Goal: Task Accomplishment & Management: Manage account settings

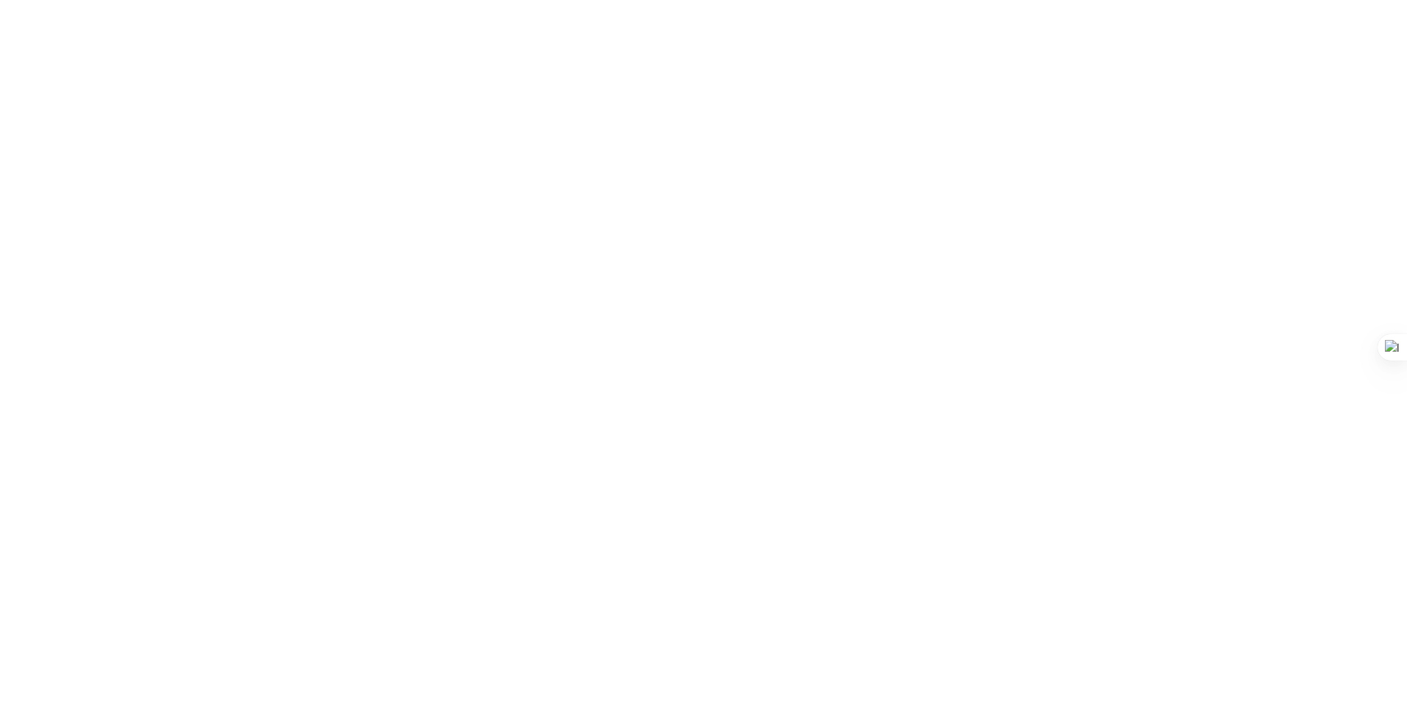
select select "MY"
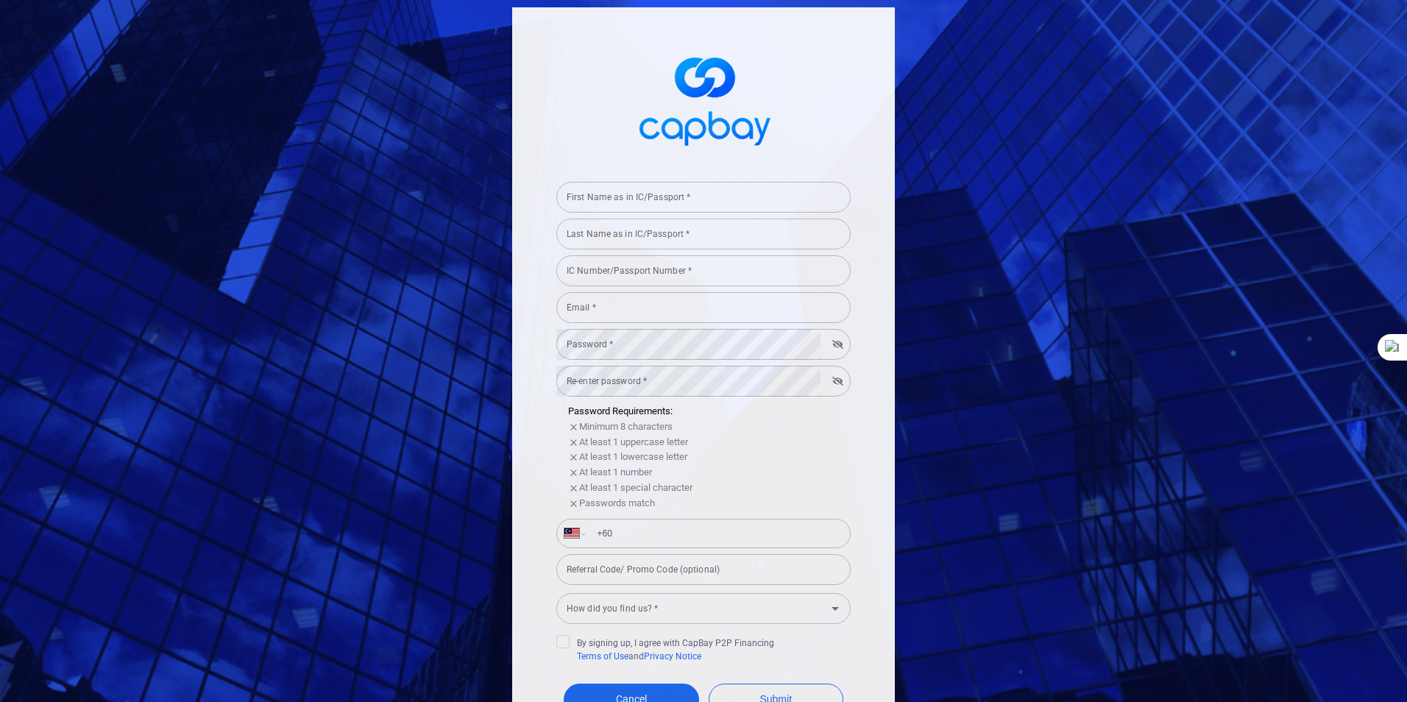
click at [688, 197] on input "First Name as in IC/Passport *" at bounding box center [703, 197] width 294 height 31
click at [617, 232] on input "Last Name as in IC/Passport *" at bounding box center [703, 233] width 294 height 31
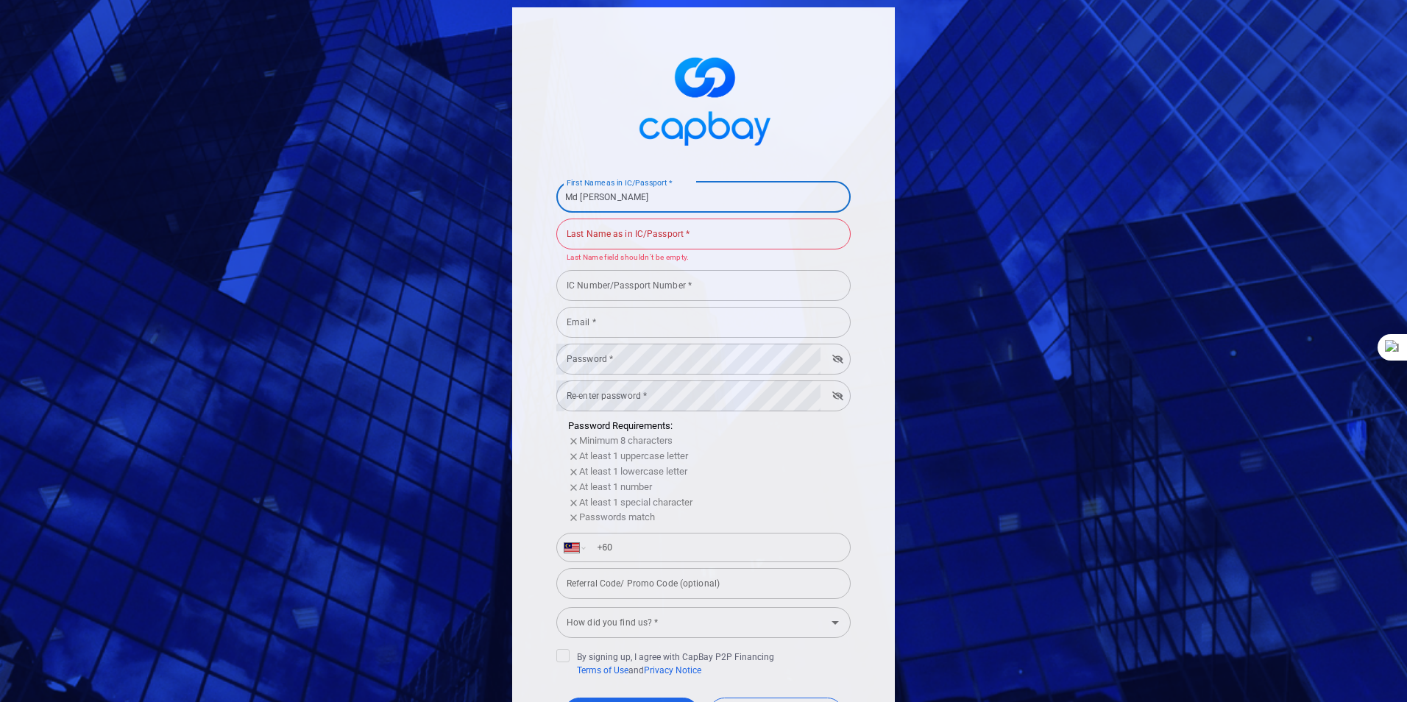
drag, startPoint x: 711, startPoint y: 199, endPoint x: 614, endPoint y: 196, distance: 97.9
click at [614, 196] on input "Md [PERSON_NAME]" at bounding box center [703, 197] width 294 height 31
type input "Md Bahaman"
click at [722, 275] on input "IC Number/Passport Number *" at bounding box center [703, 285] width 294 height 31
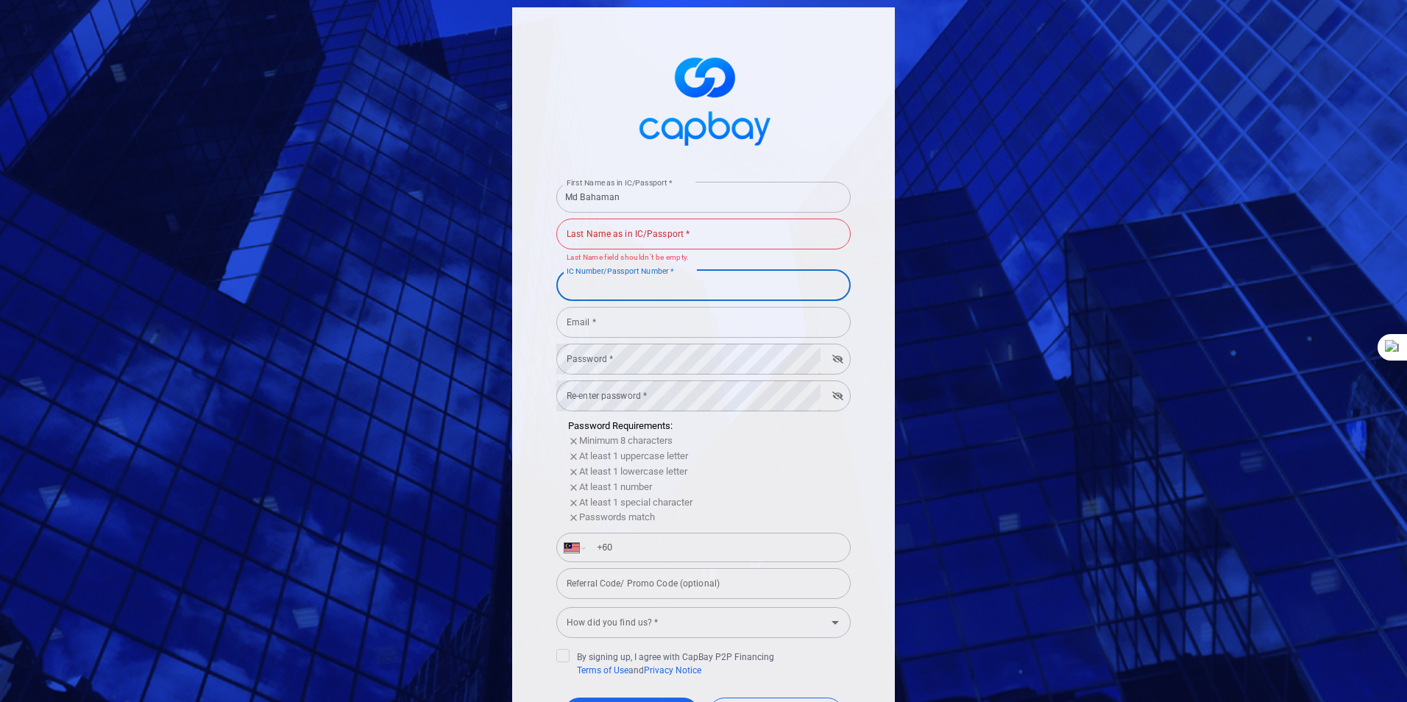
click at [709, 235] on input "Last Name as in IC/Passport *" at bounding box center [703, 233] width 294 height 31
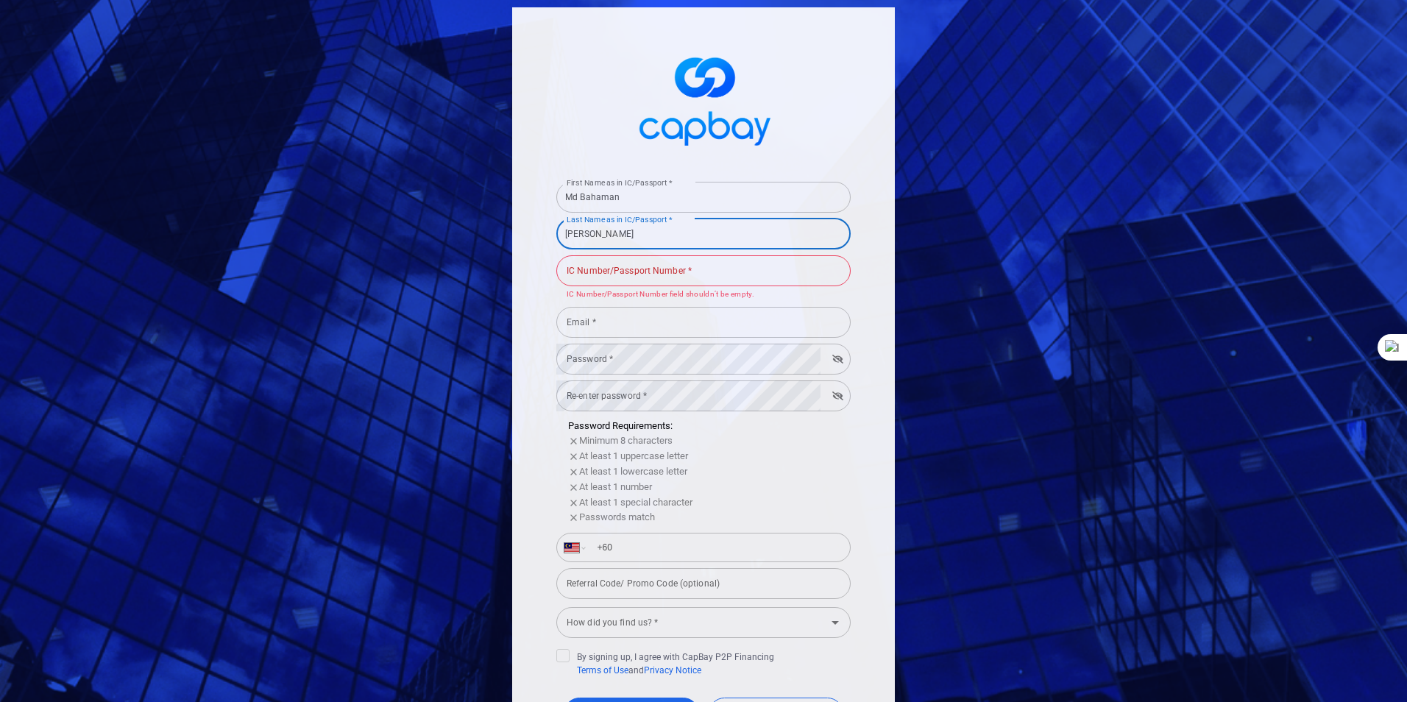
type input "[PERSON_NAME]"
click at [689, 266] on input "IC Number/Passport Number *" at bounding box center [703, 270] width 294 height 31
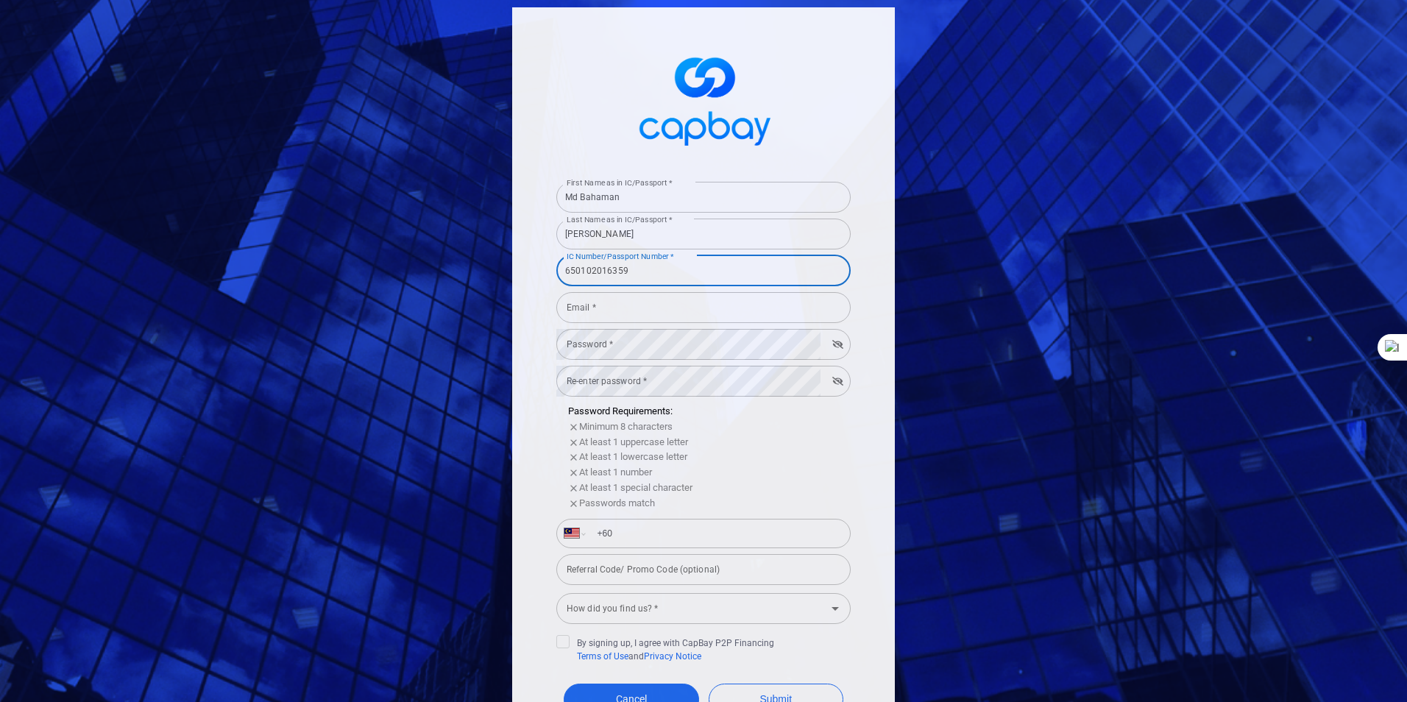
type input "650102016359"
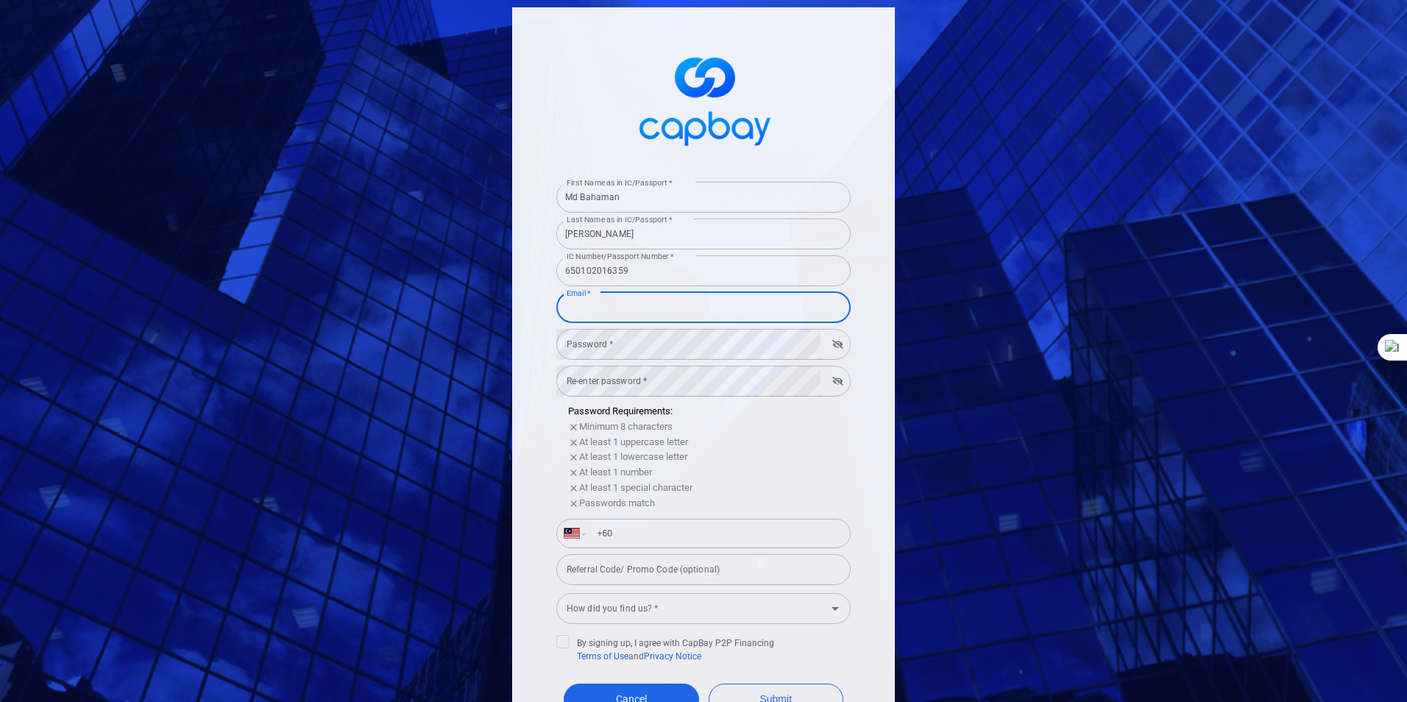
click at [647, 307] on input "Email *" at bounding box center [703, 307] width 294 height 31
type input "[EMAIL_ADDRESS][DOMAIN_NAME]"
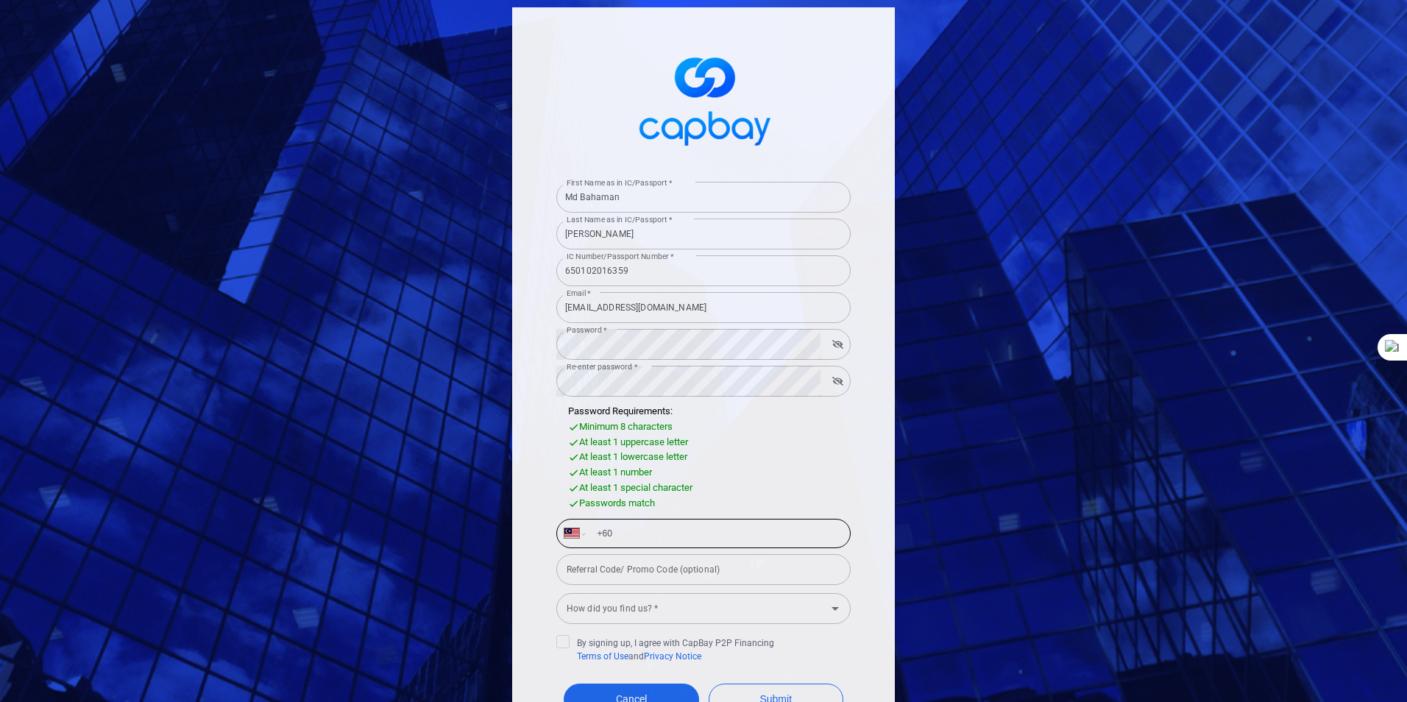
click at [725, 536] on input "+60" at bounding box center [715, 534] width 255 height 24
type input "[PHONE_NUMBER]"
click at [711, 611] on input "How did you find us? *" at bounding box center [691, 607] width 261 height 27
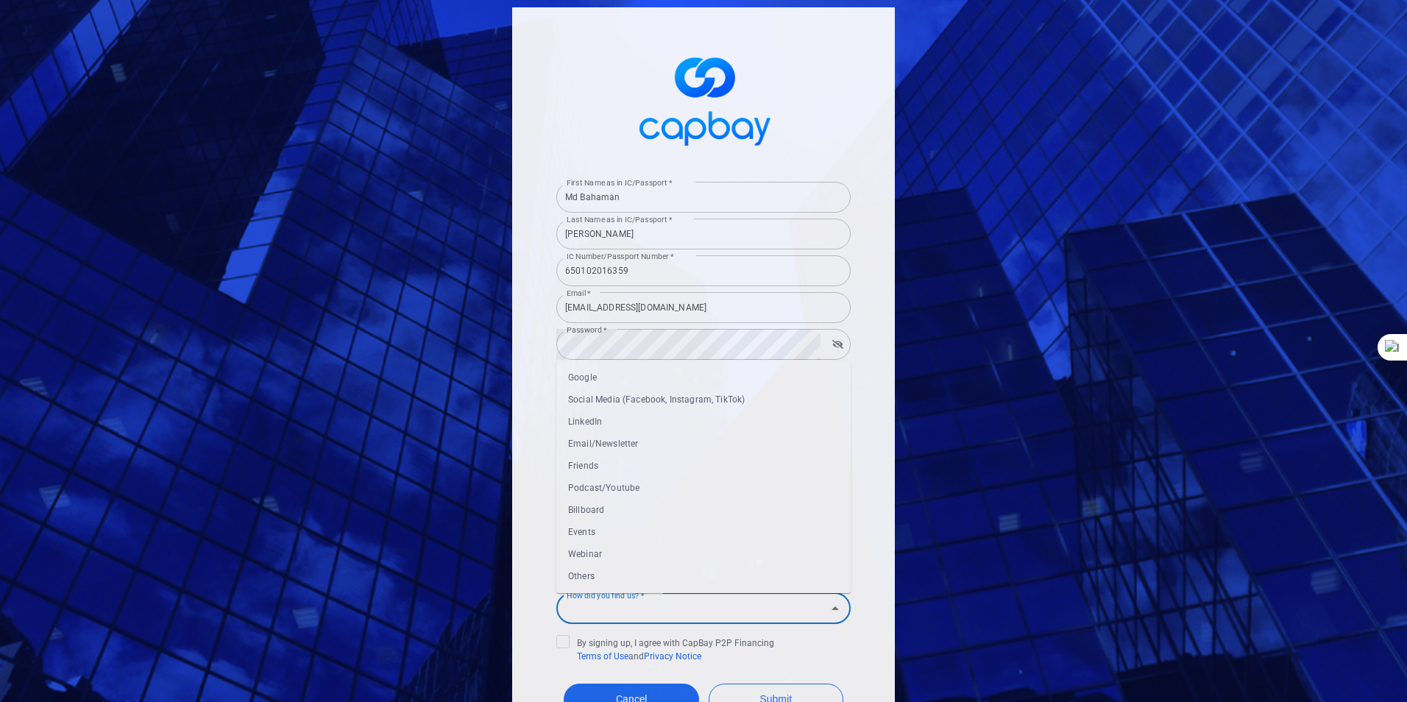
click at [588, 383] on li "Google" at bounding box center [703, 377] width 294 height 22
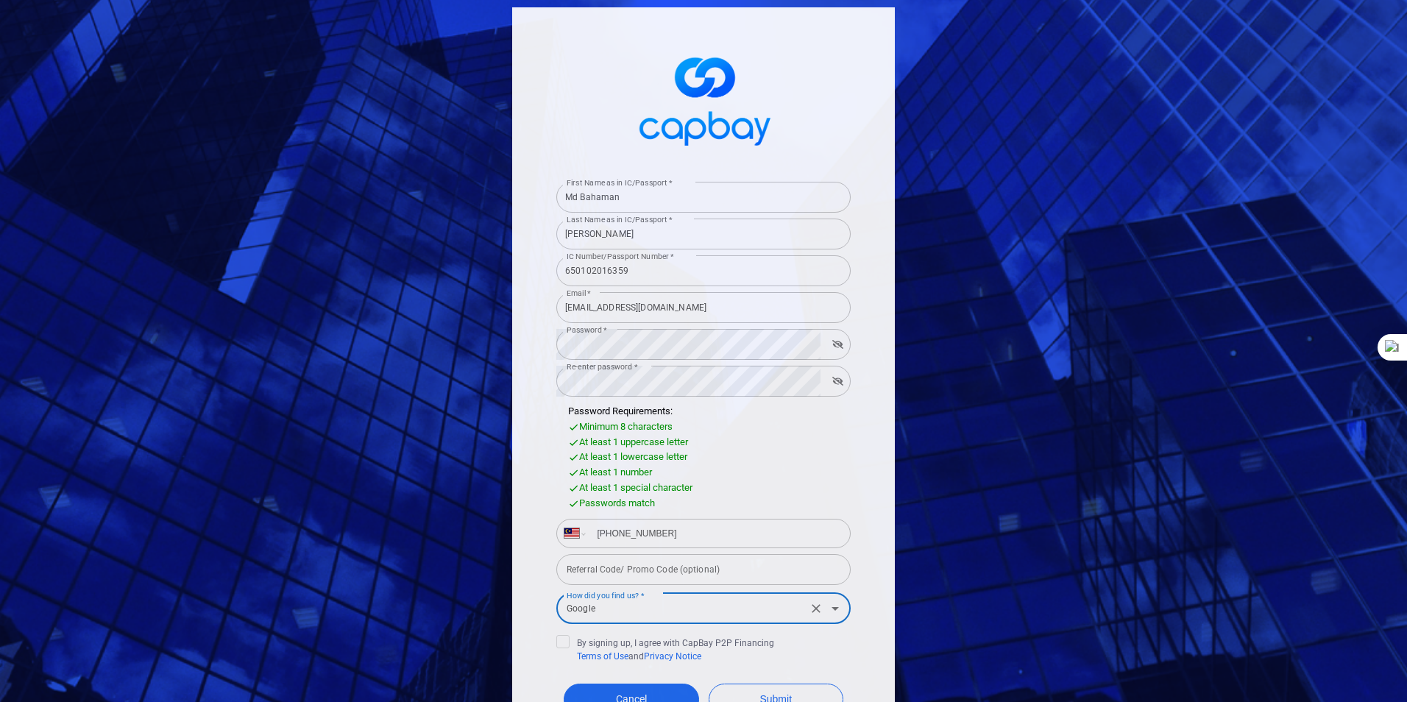
type input "Google"
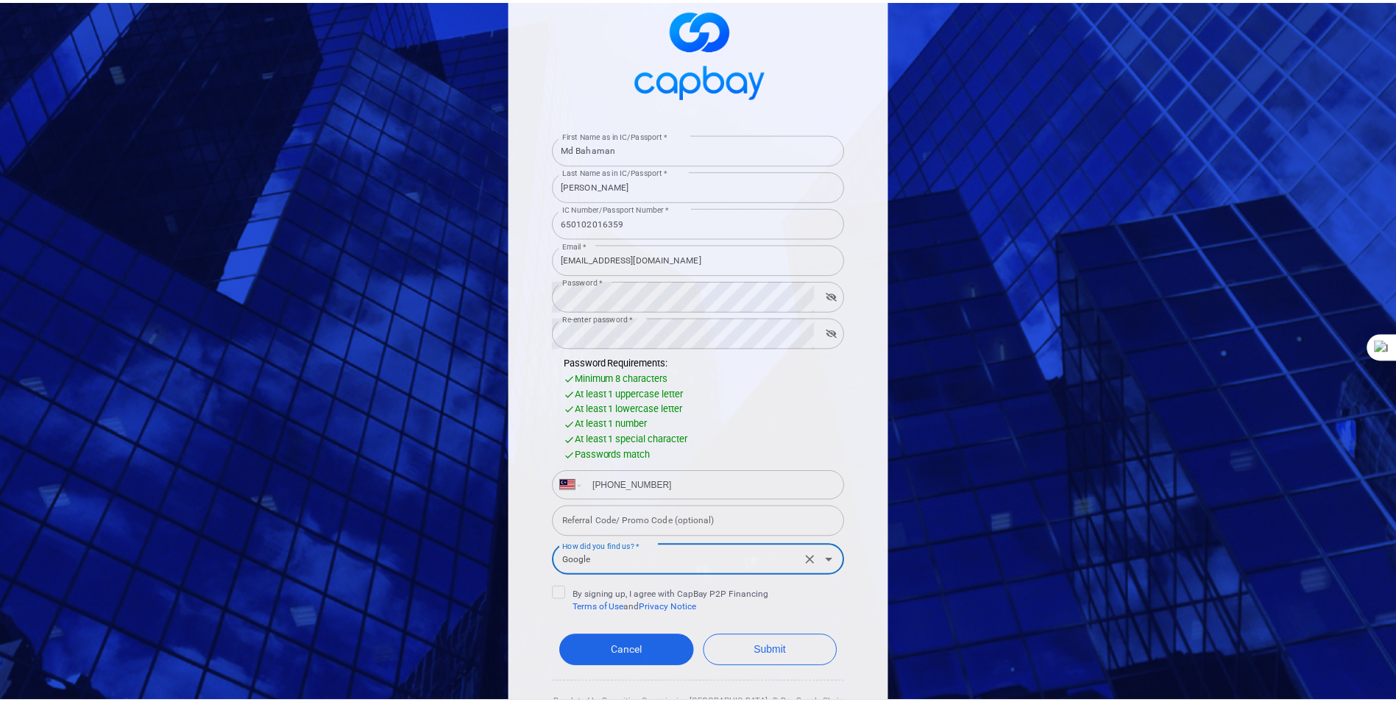
scroll to position [113, 0]
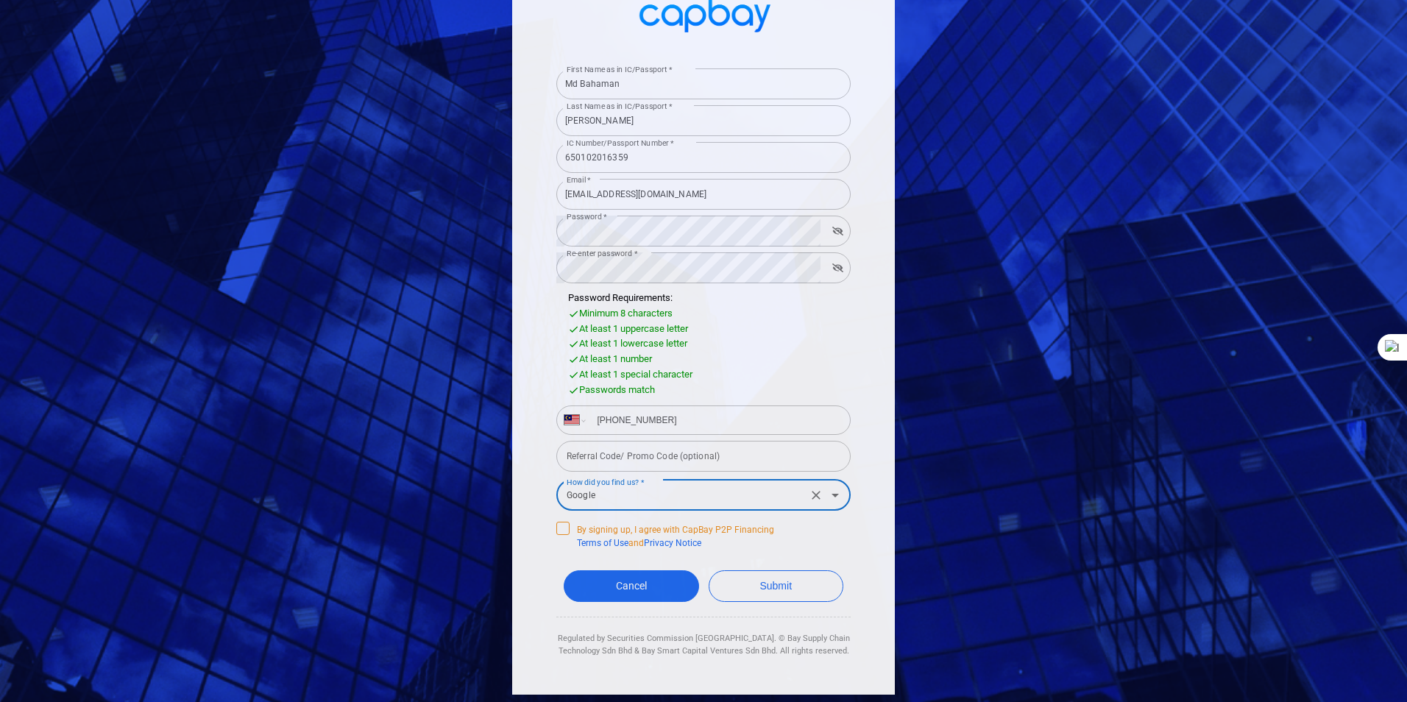
click at [558, 529] on icon at bounding box center [562, 527] width 9 height 7
click at [0, 0] on input "By signing up, I agree with CapBay P2P Financing Terms of Use and Privacy Notice" at bounding box center [0, 0] width 0 height 0
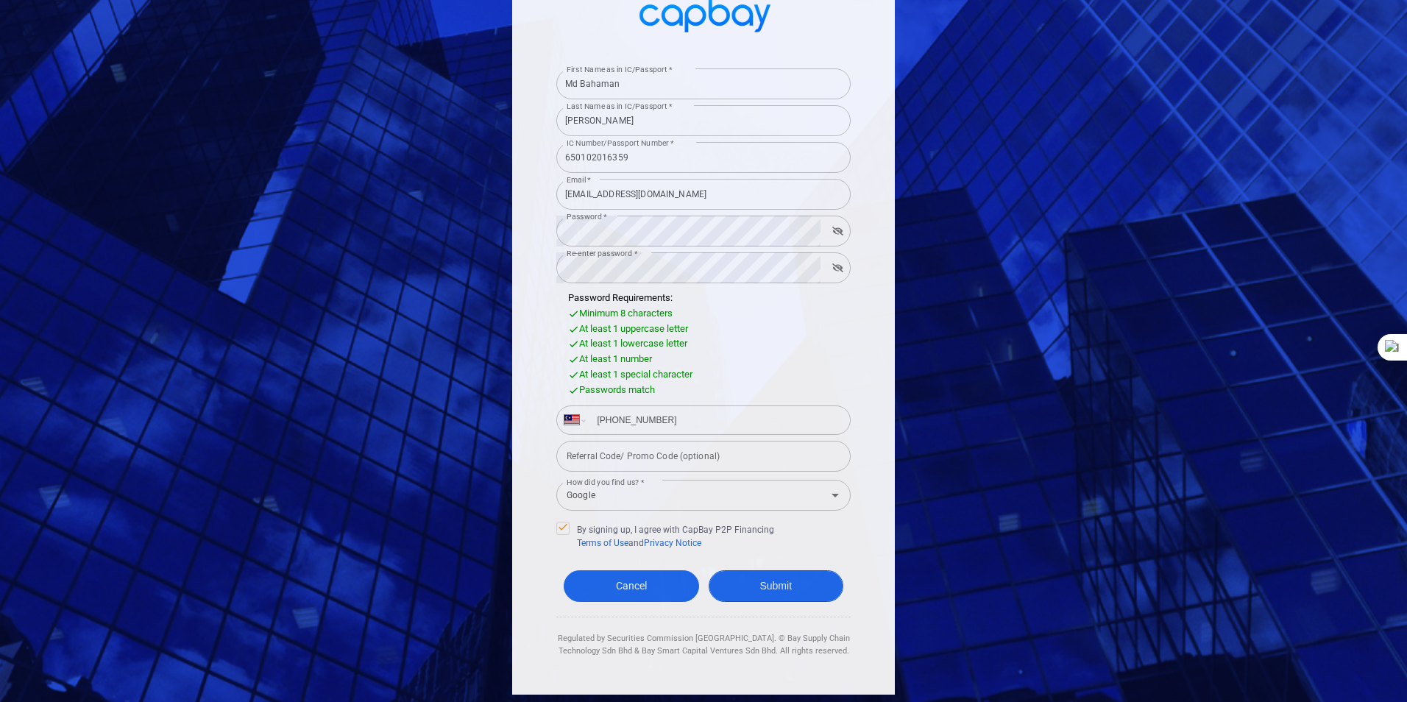
click at [766, 584] on button "Submit" at bounding box center [775, 586] width 135 height 32
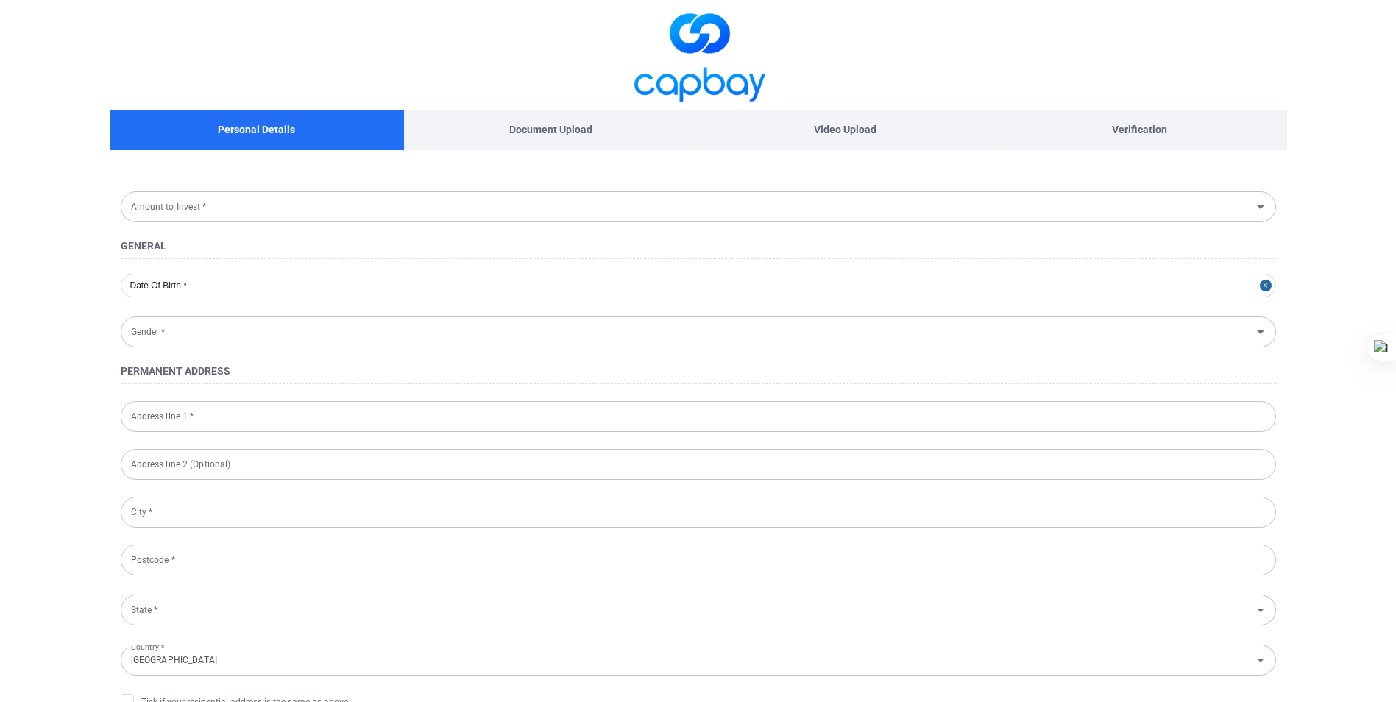
type input "[DATE]"
type input "[DEMOGRAPHIC_DATA]"
type input "650102-01-6359"
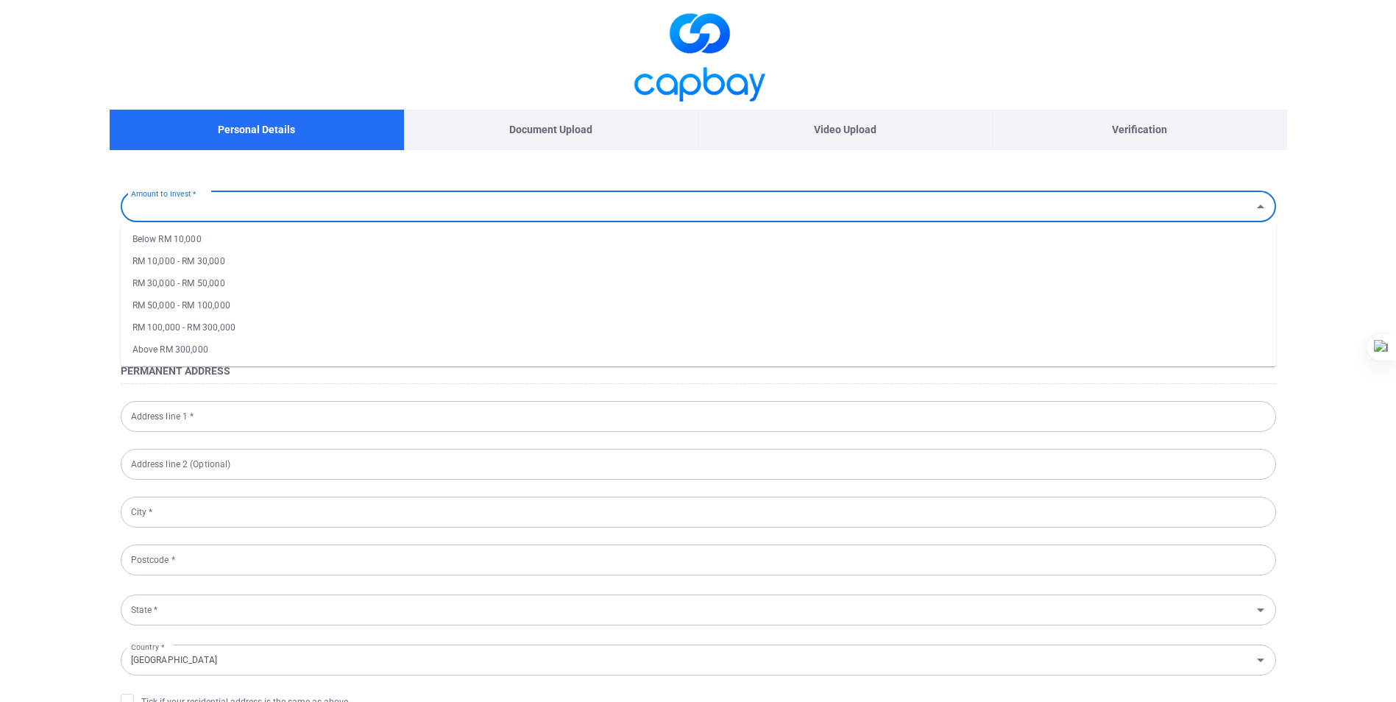
click at [411, 203] on input "Amount to Invest *" at bounding box center [686, 206] width 1122 height 27
click at [210, 262] on li "RM 10,000 - RM 30,000" at bounding box center [698, 261] width 1155 height 22
type input "RM 10,000 - RM 30,000"
click at [1259, 205] on icon "Open" at bounding box center [1260, 207] width 18 height 18
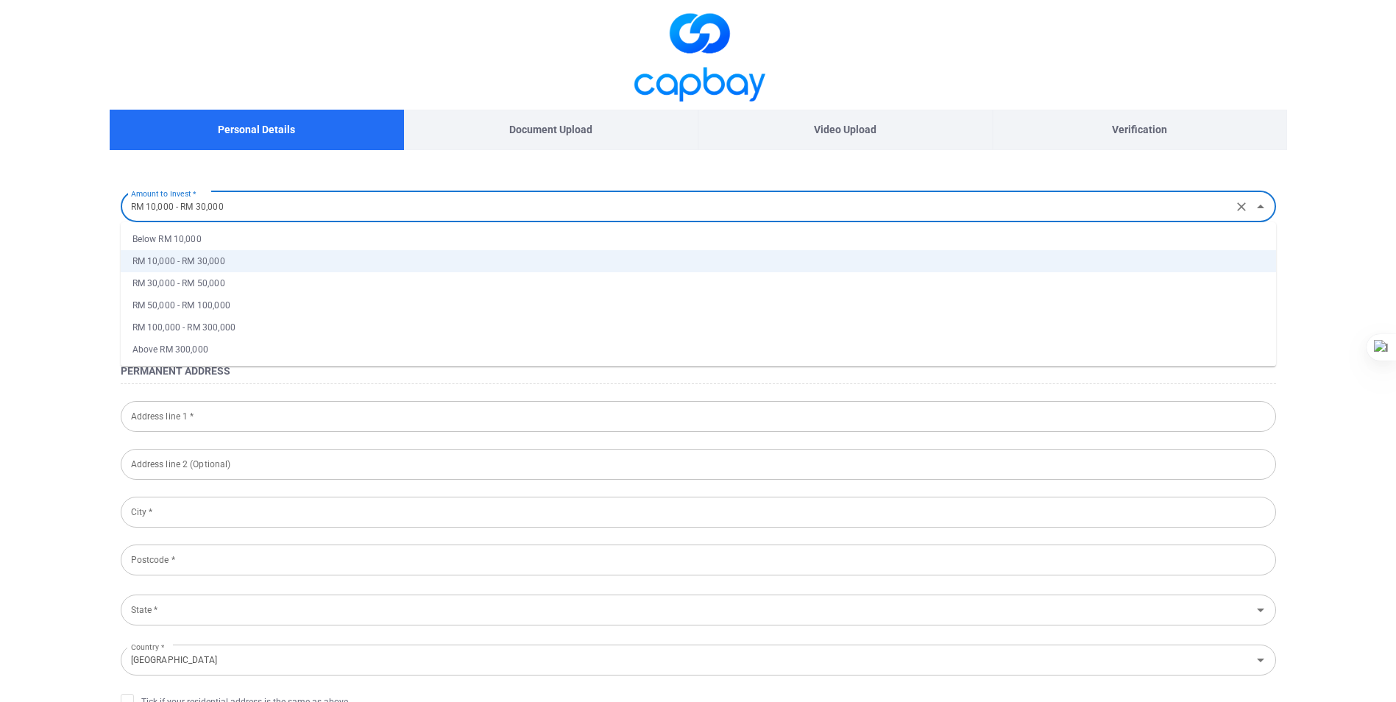
click at [468, 40] on span at bounding box center [698, 55] width 1177 height 110
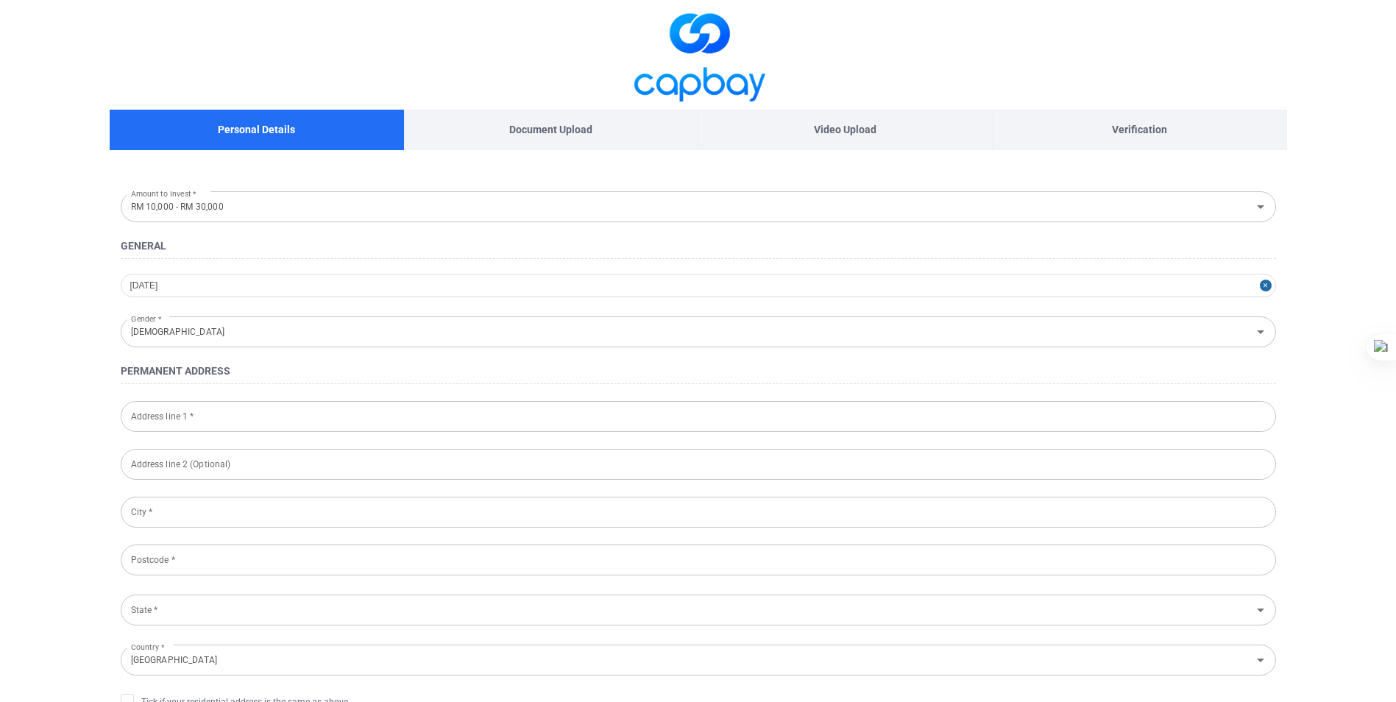
click at [474, 416] on input "Address line 1 *" at bounding box center [698, 416] width 1155 height 31
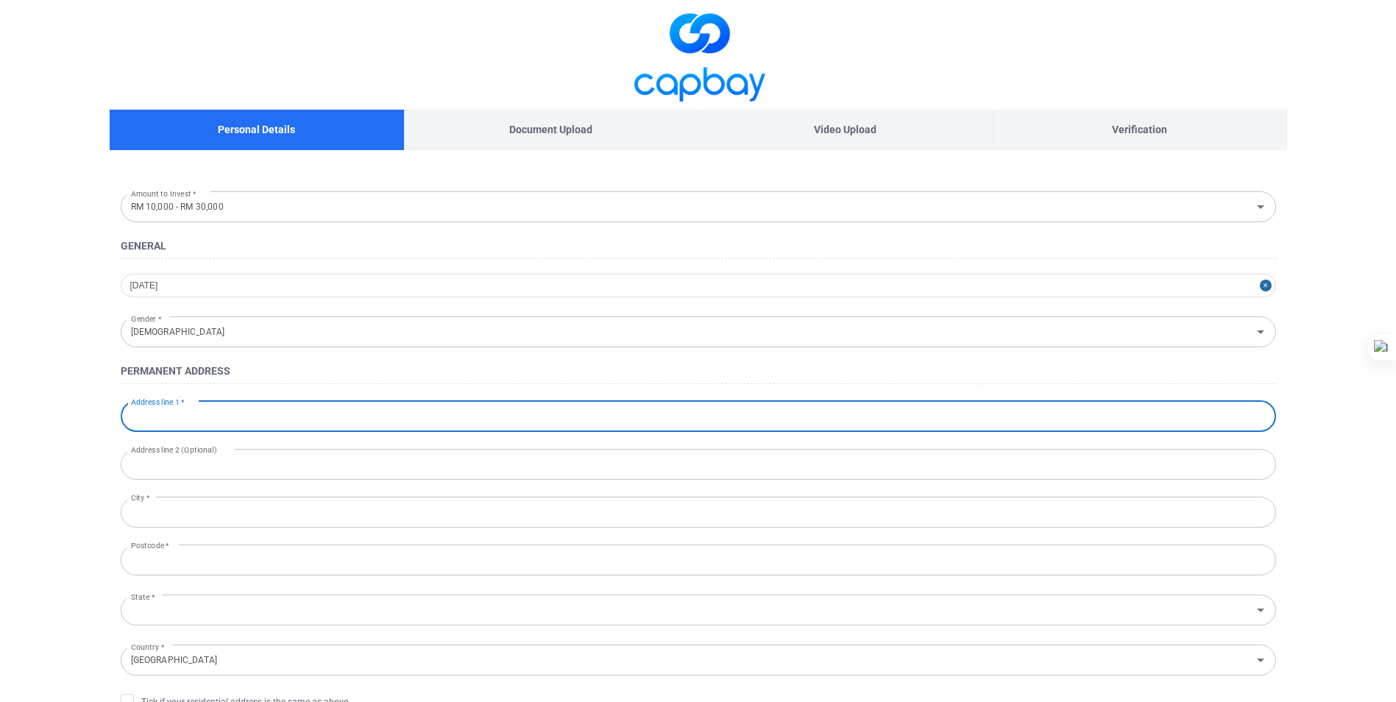
type input "[STREET_ADDRESS]"
type input "[GEOGRAPHIC_DATA]"
type input "81700"
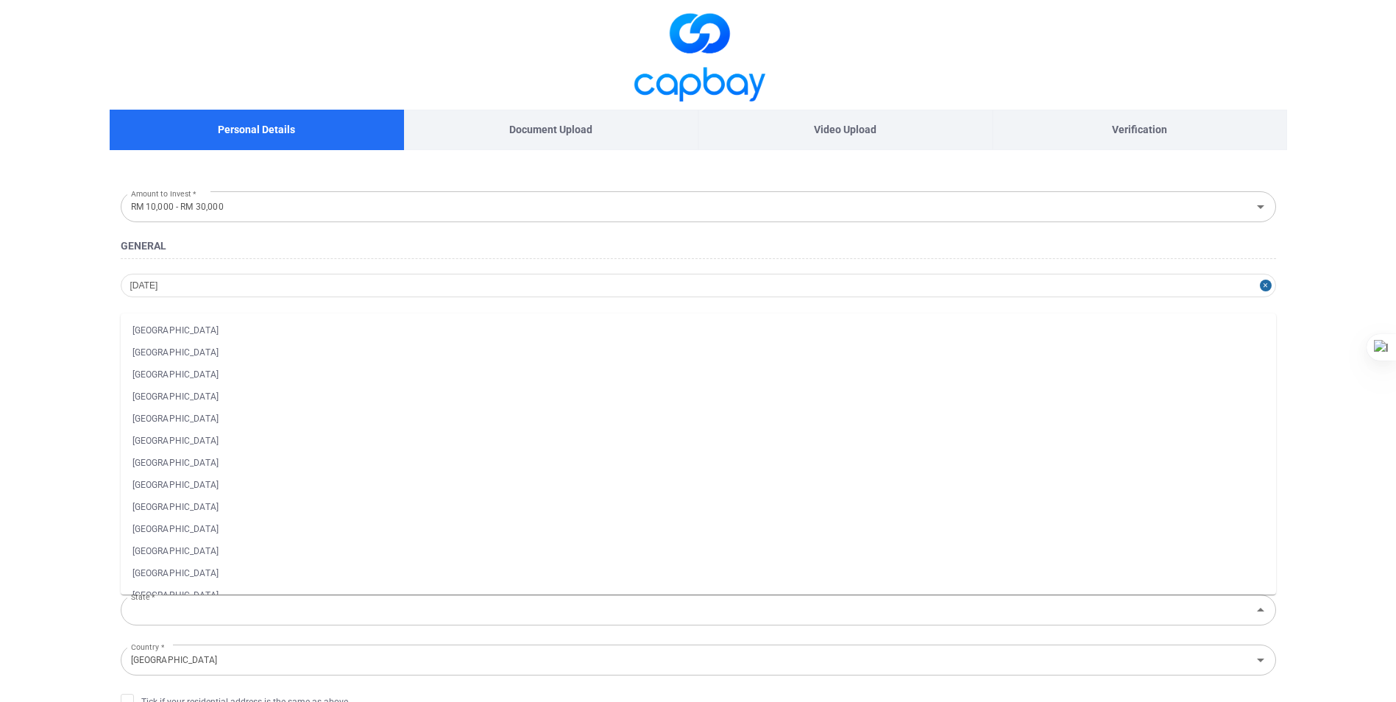
click at [16, 314] on main "Personal Details Document Upload Video Upload Verification Amount to Invest * R…" at bounding box center [698, 684] width 1396 height 1368
click at [235, 332] on li "[GEOGRAPHIC_DATA]" at bounding box center [698, 330] width 1155 height 22
type input "[GEOGRAPHIC_DATA]"
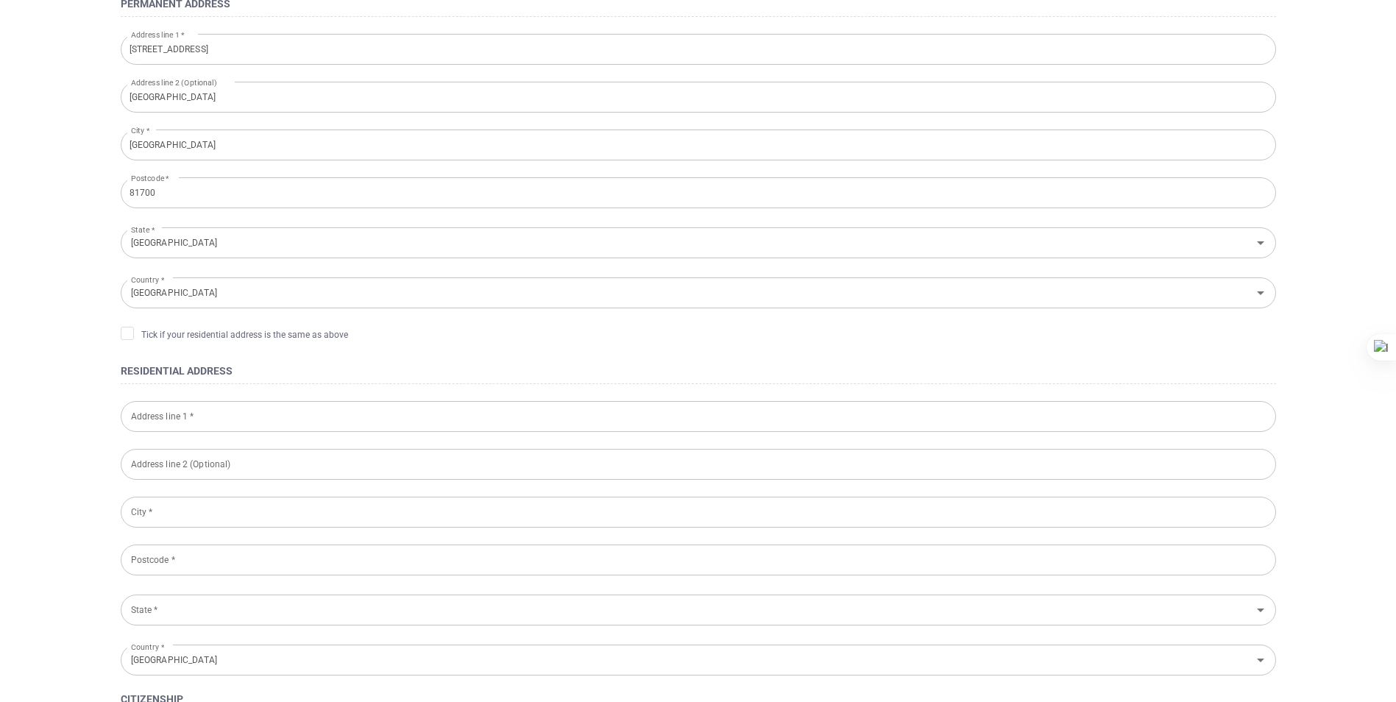
scroll to position [368, 0]
click at [127, 332] on icon at bounding box center [127, 332] width 12 height 12
click at [0, 0] on input "Tick if your residential address is the same as above" at bounding box center [0, 0] width 0 height 0
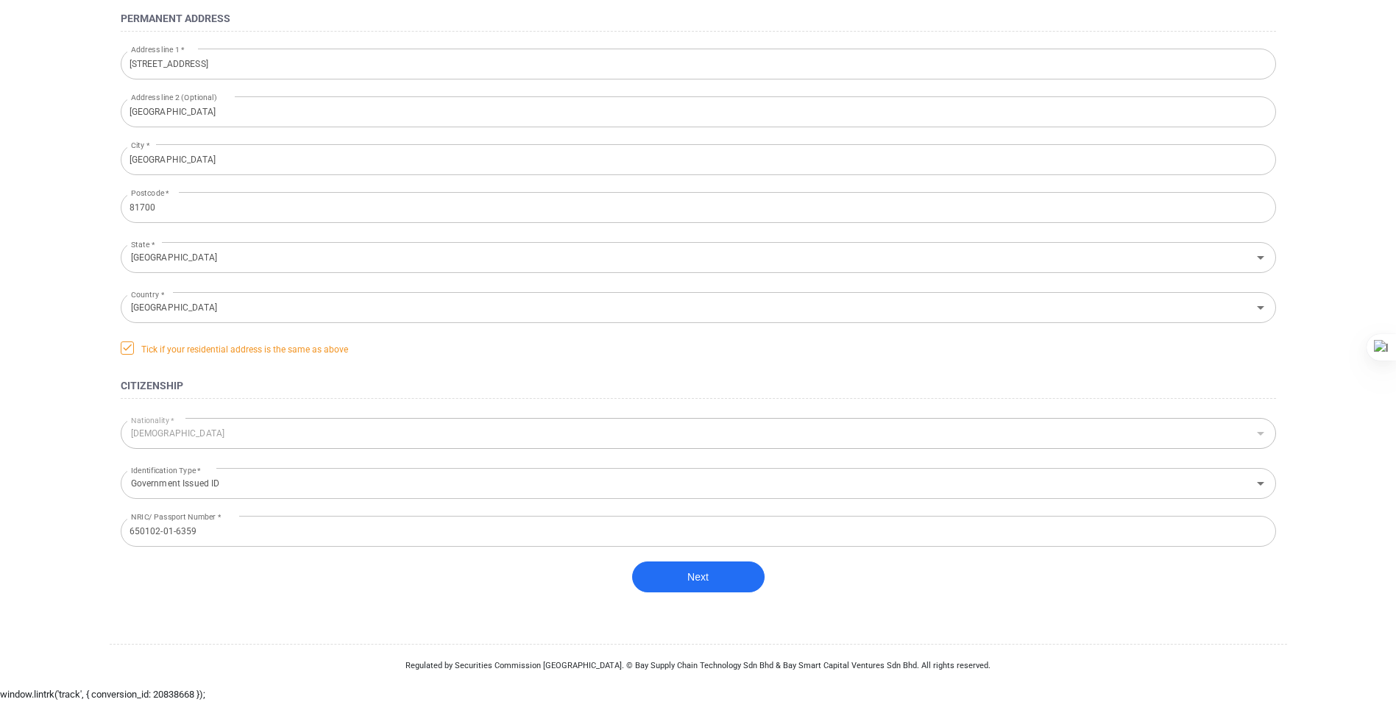
scroll to position [352, 0]
click at [694, 578] on button "Next" at bounding box center [698, 576] width 132 height 31
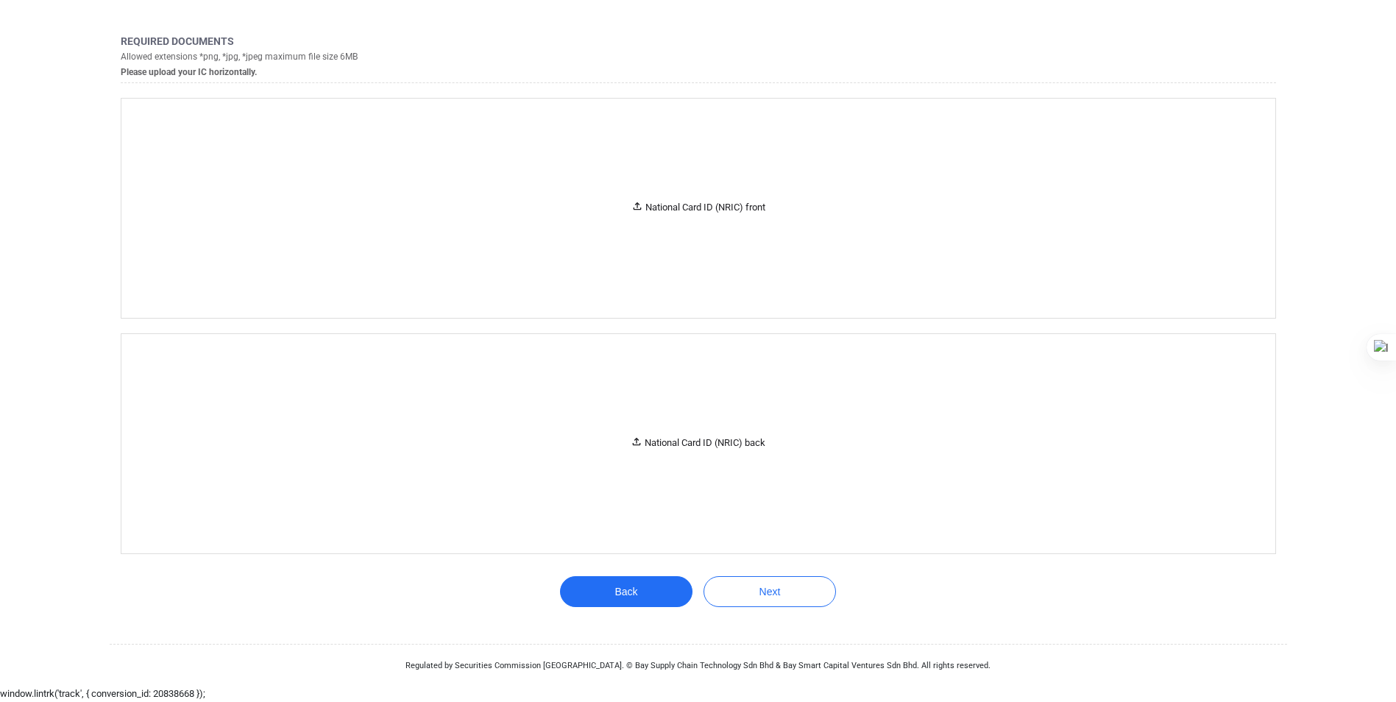
scroll to position [168, 0]
click at [709, 207] on div "National Card ID (NRIC) front" at bounding box center [698, 207] width 134 height 15
click at [701, 441] on div "National Card ID (NRIC) back" at bounding box center [697, 443] width 135 height 15
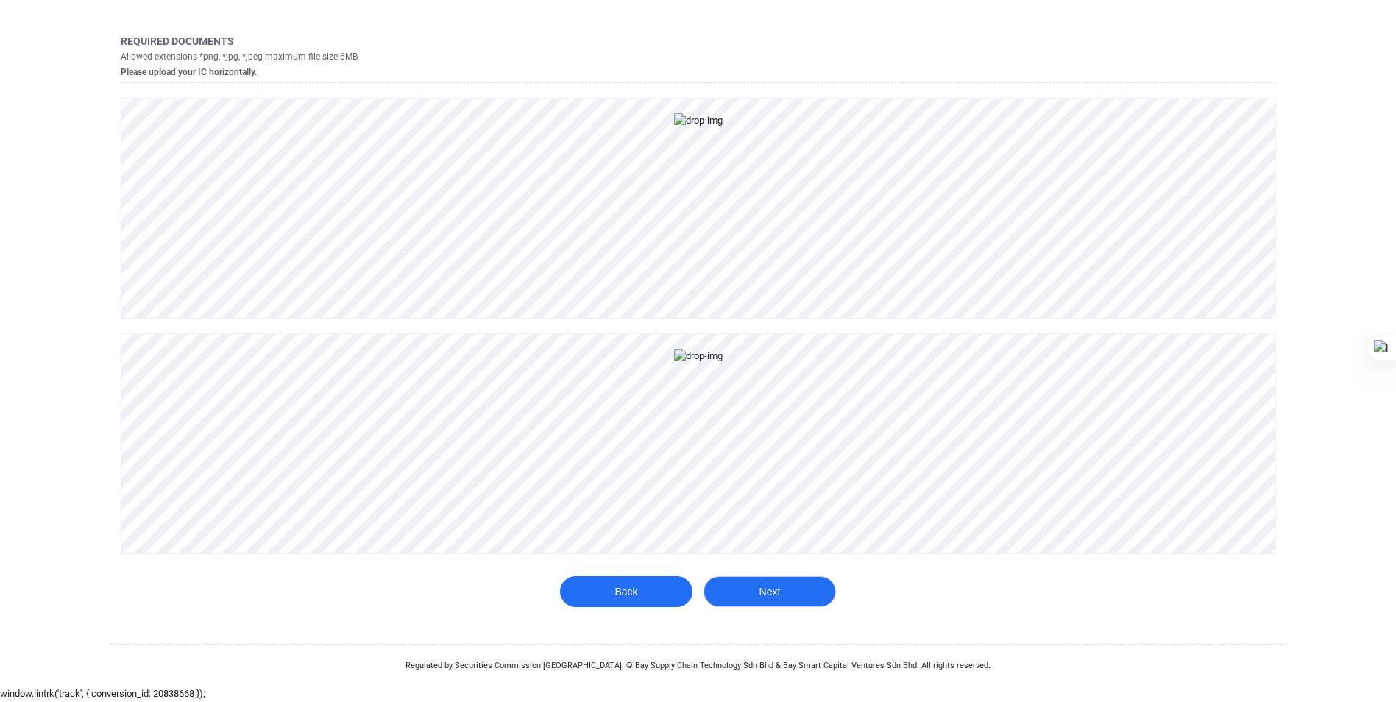
click at [778, 589] on button "Next" at bounding box center [769, 591] width 132 height 31
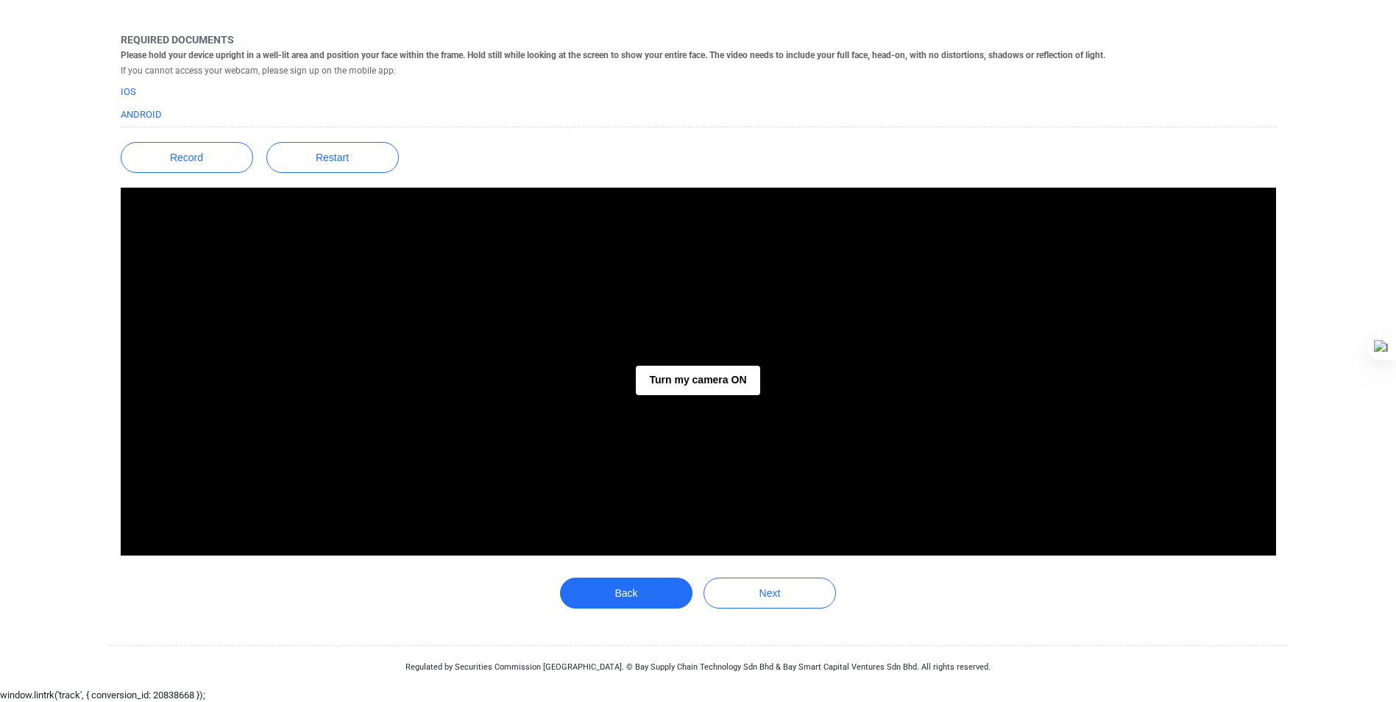
scroll to position [155, 0]
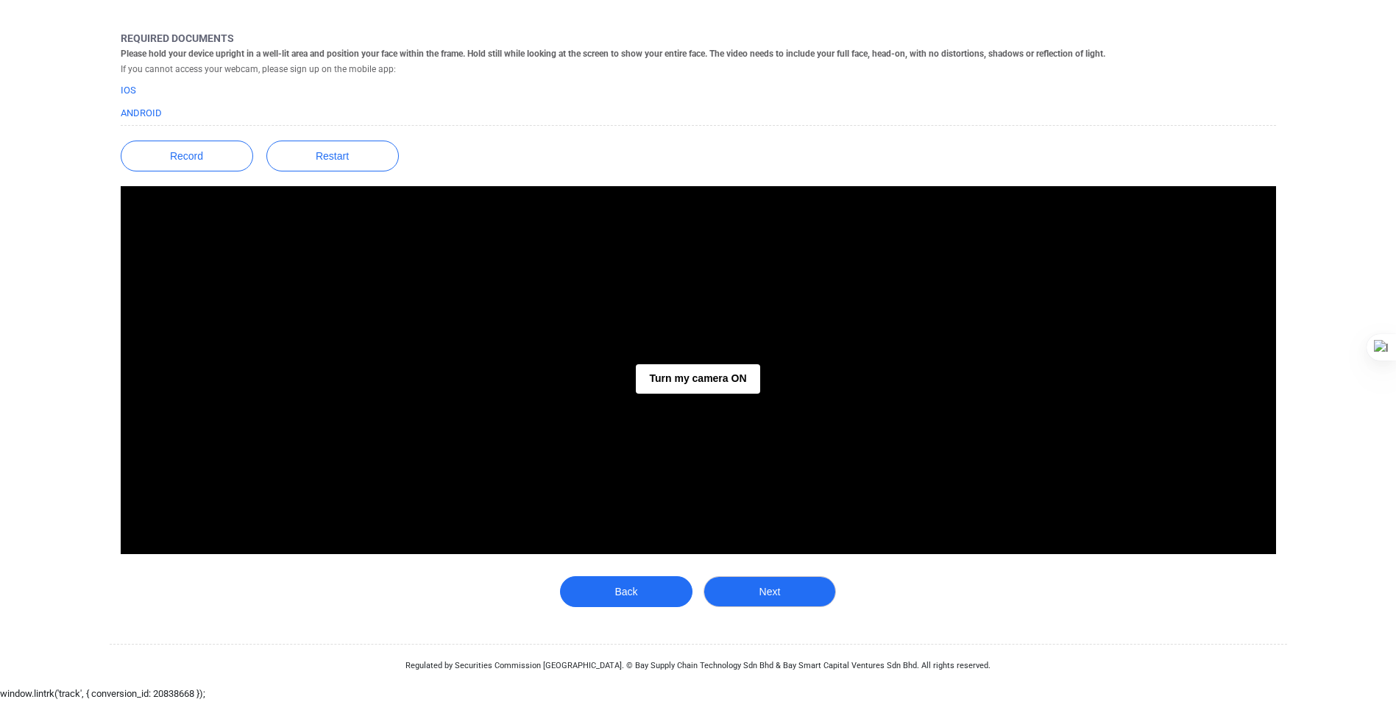
click at [765, 596] on button "Next" at bounding box center [769, 591] width 132 height 31
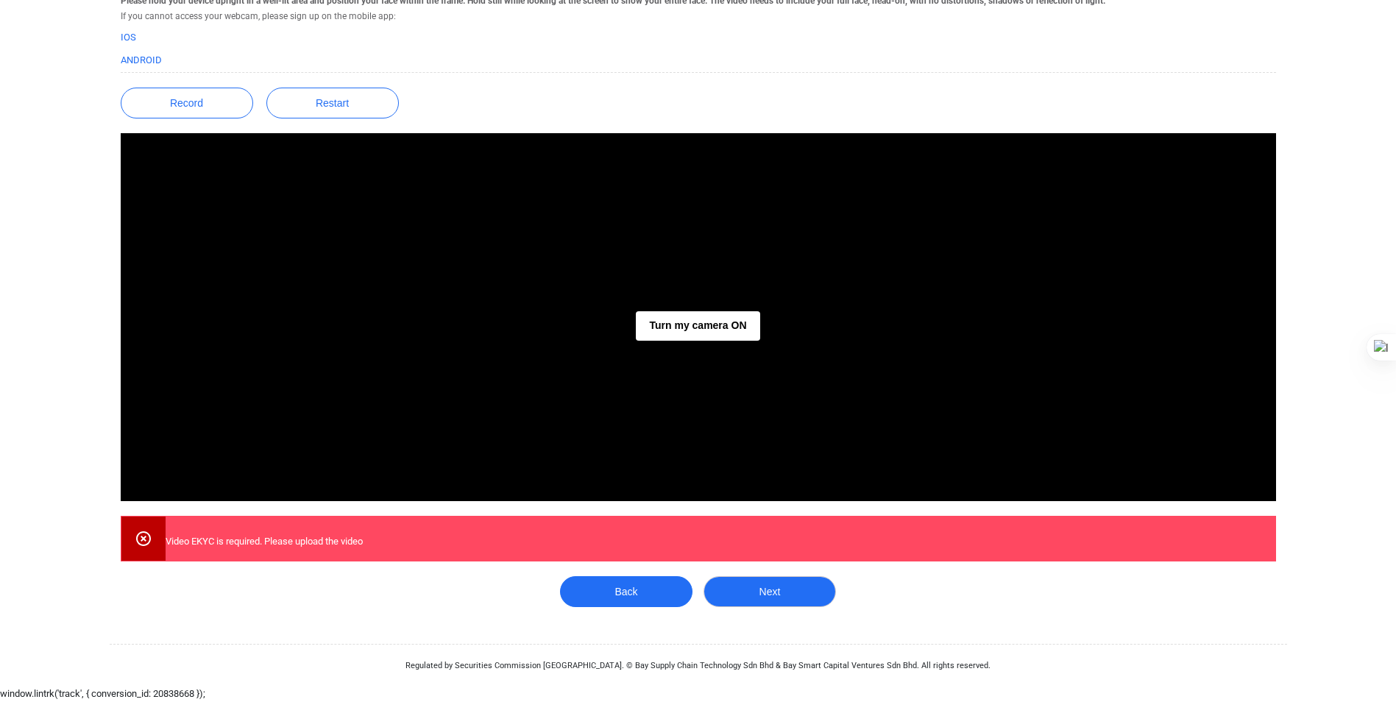
scroll to position [0, 0]
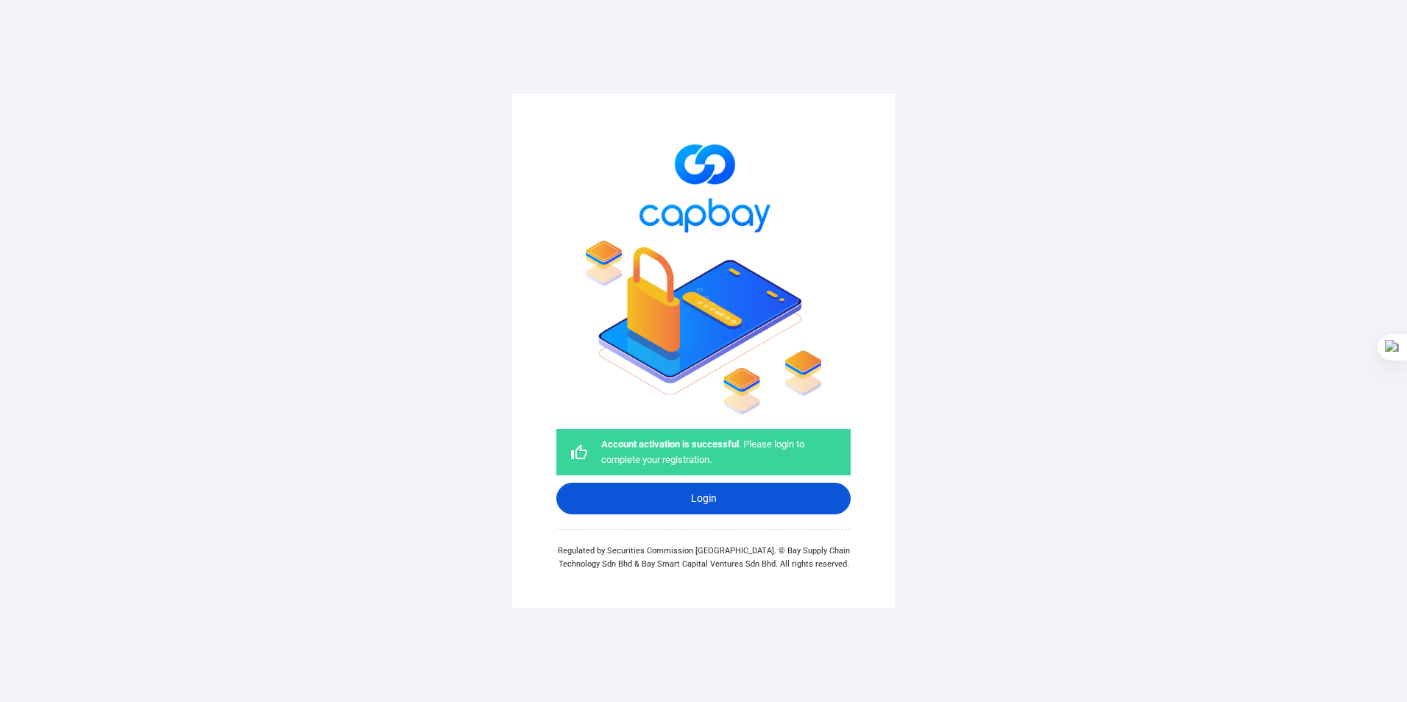
click at [707, 491] on link "Login" at bounding box center [703, 499] width 294 height 32
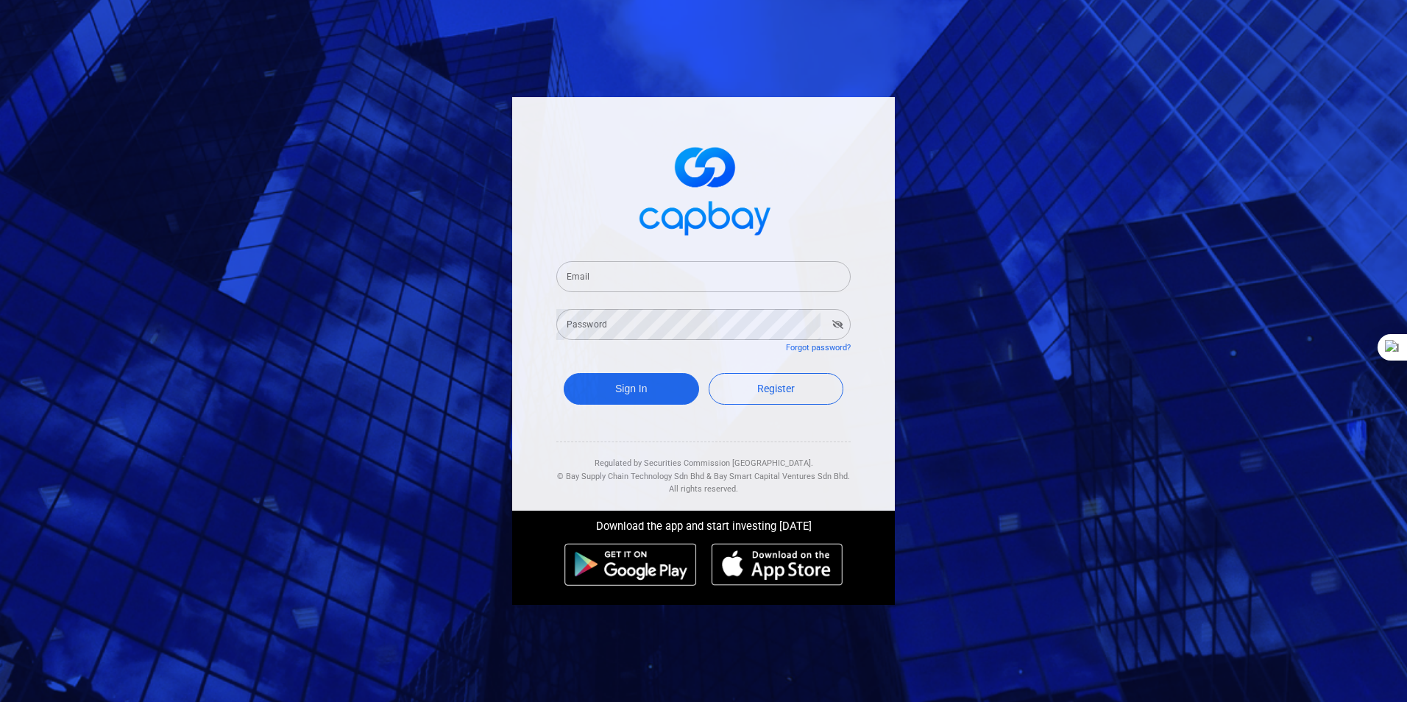
type input "bahaman43@gmail.com"
click at [628, 386] on button "Sign In" at bounding box center [631, 389] width 135 height 32
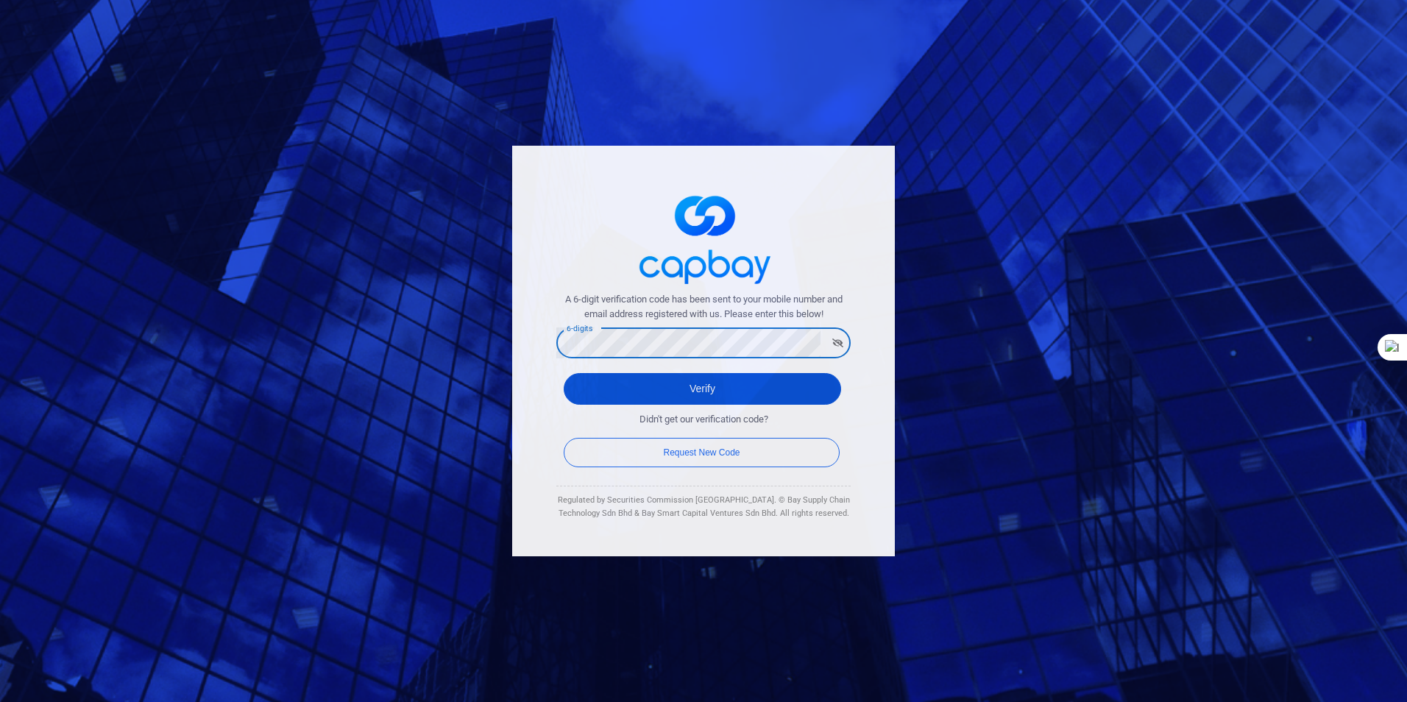
click at [689, 390] on button "Verify" at bounding box center [702, 389] width 277 height 32
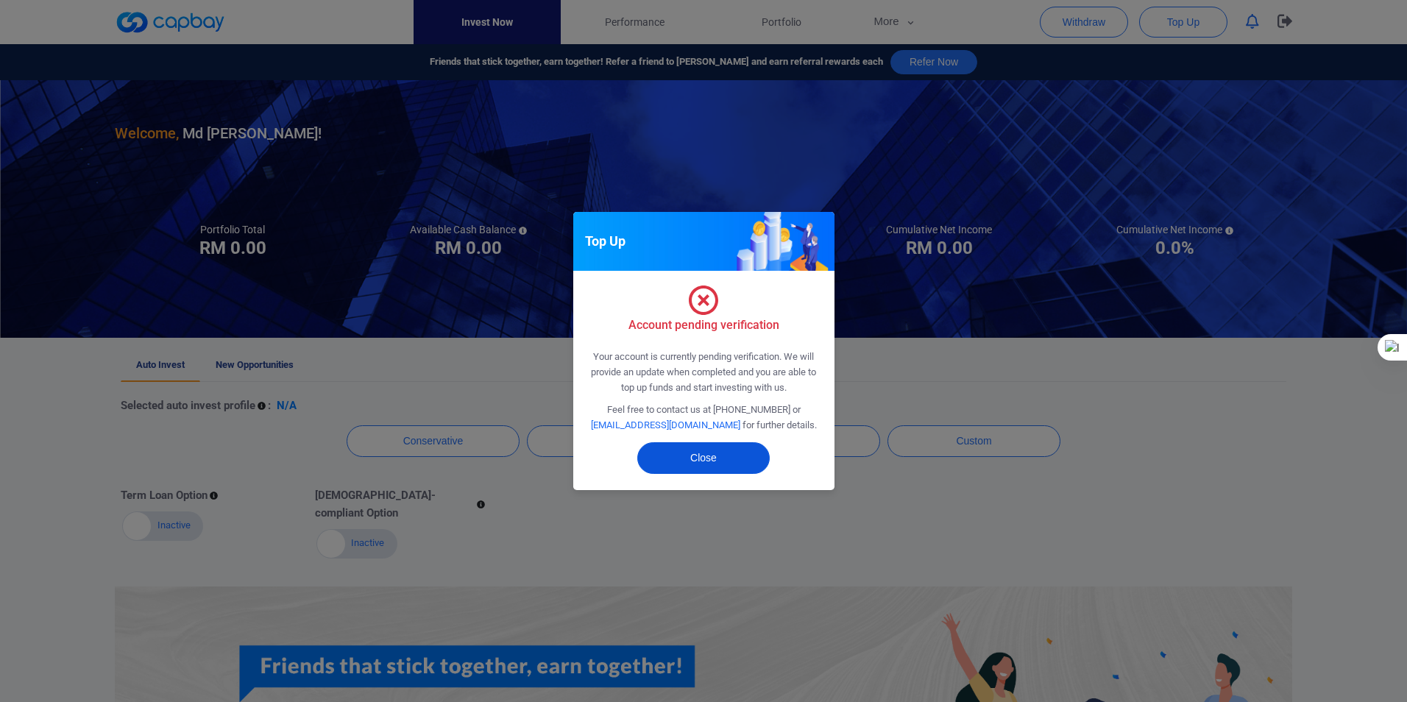
click at [716, 455] on button "Close" at bounding box center [703, 458] width 132 height 32
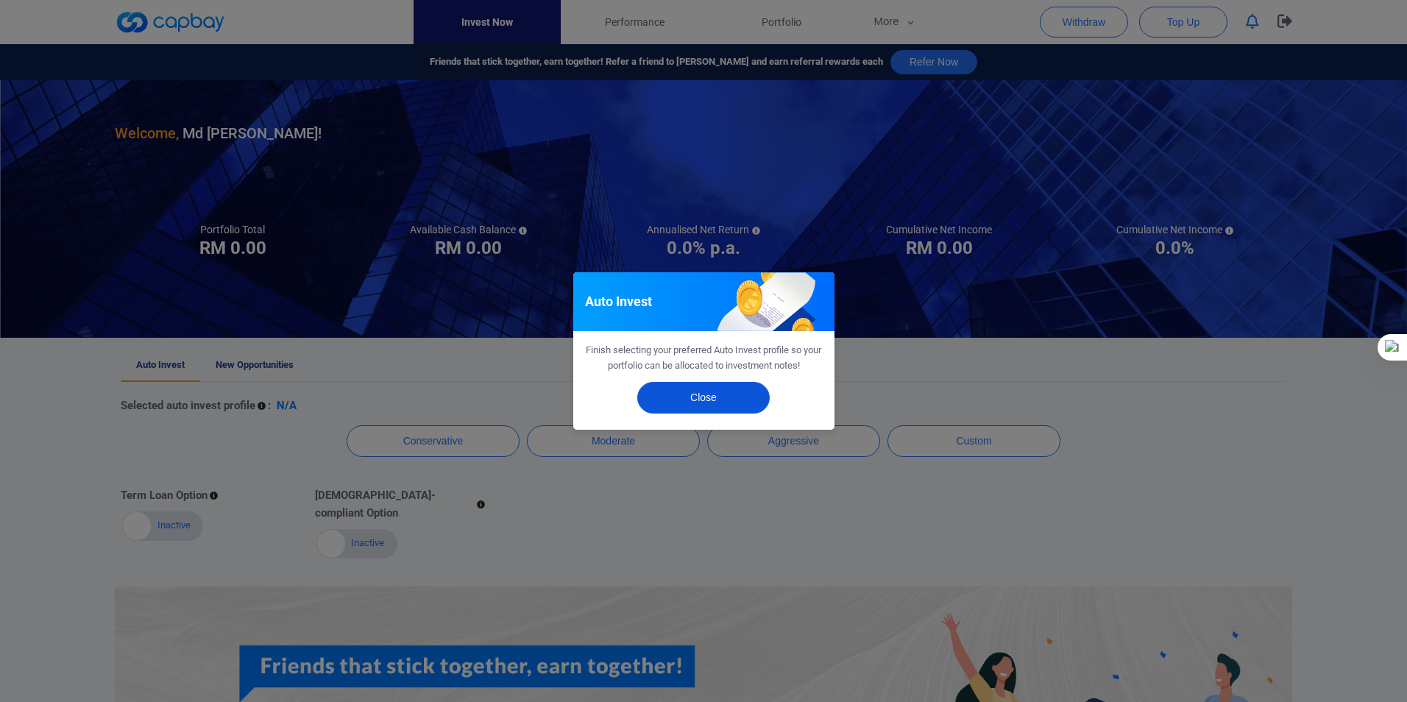
click at [701, 397] on button "Close" at bounding box center [703, 398] width 132 height 32
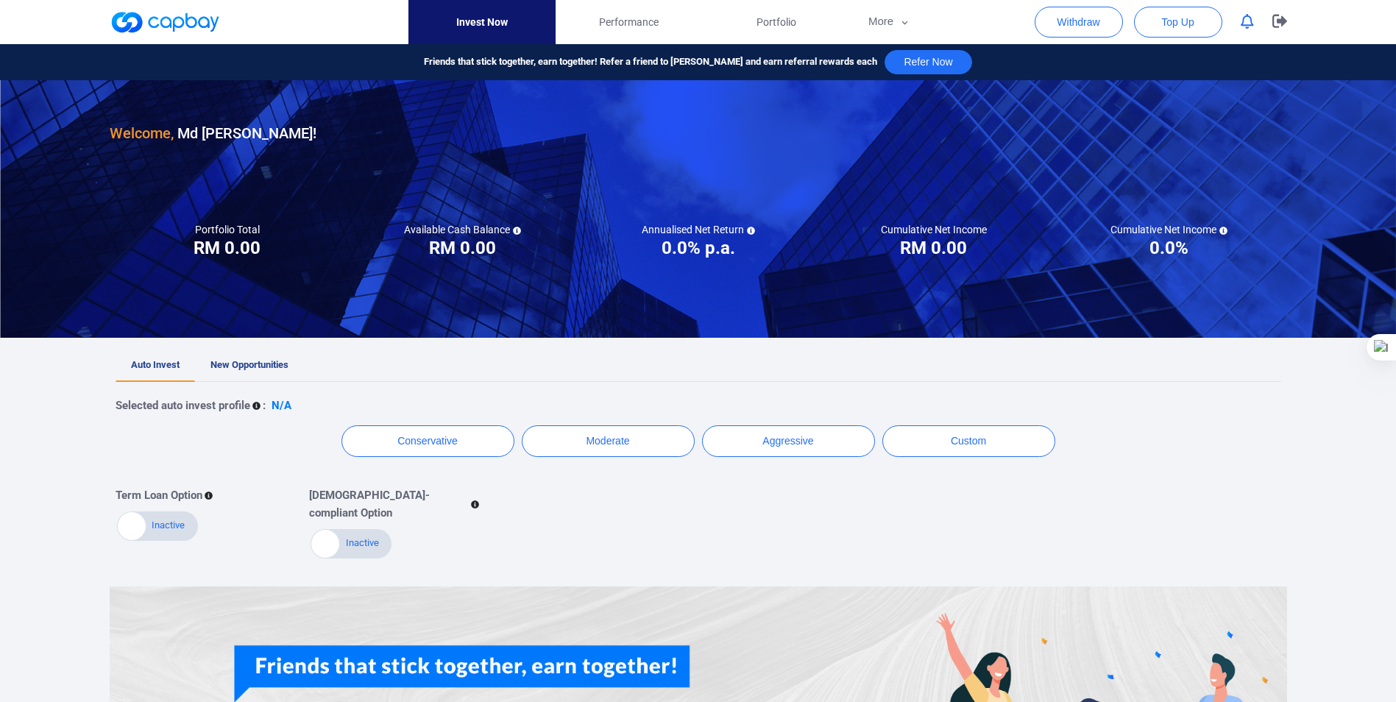
click at [155, 365] on span "Auto Invest" at bounding box center [155, 364] width 49 height 11
drag, startPoint x: 626, startPoint y: 444, endPoint x: 643, endPoint y: 463, distance: 26.1
click at [625, 444] on button "Moderate" at bounding box center [608, 441] width 173 height 32
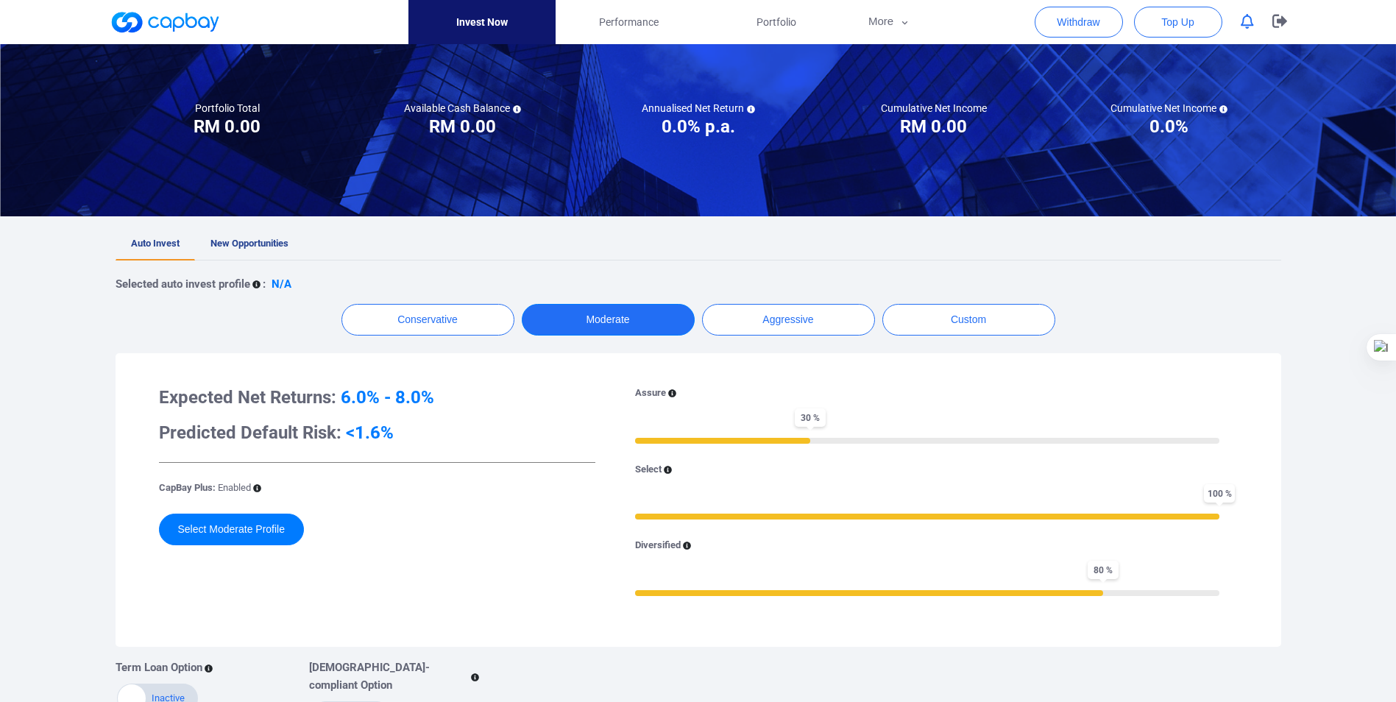
scroll to position [147, 0]
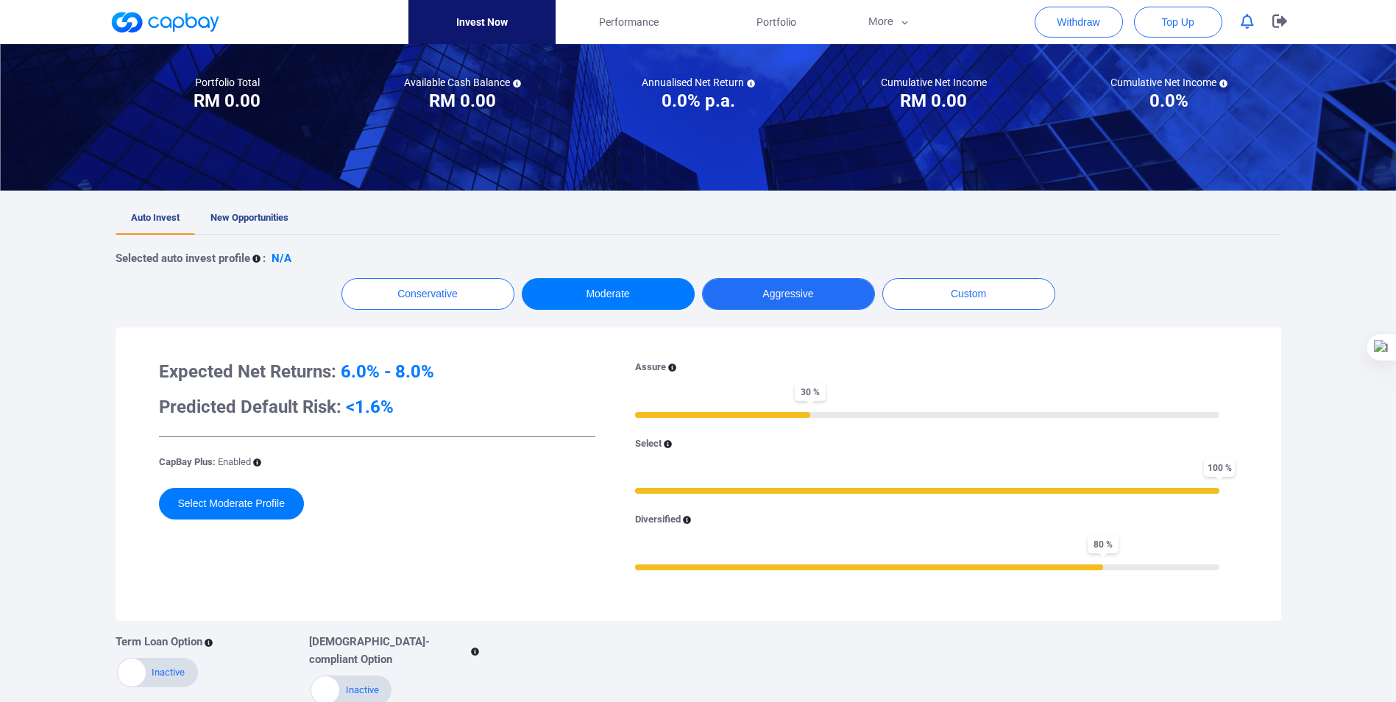
click at [784, 293] on button "Aggressive" at bounding box center [788, 294] width 173 height 32
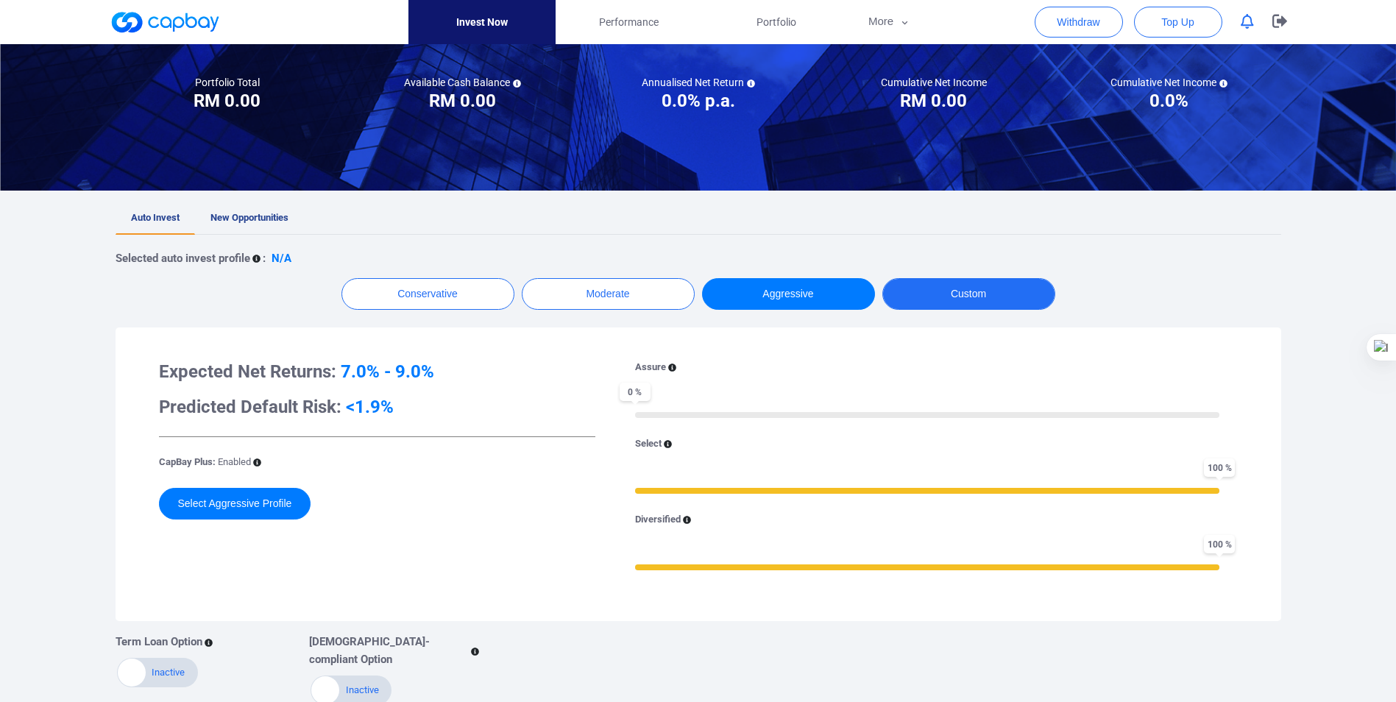
click at [985, 294] on button "Custom" at bounding box center [968, 294] width 173 height 32
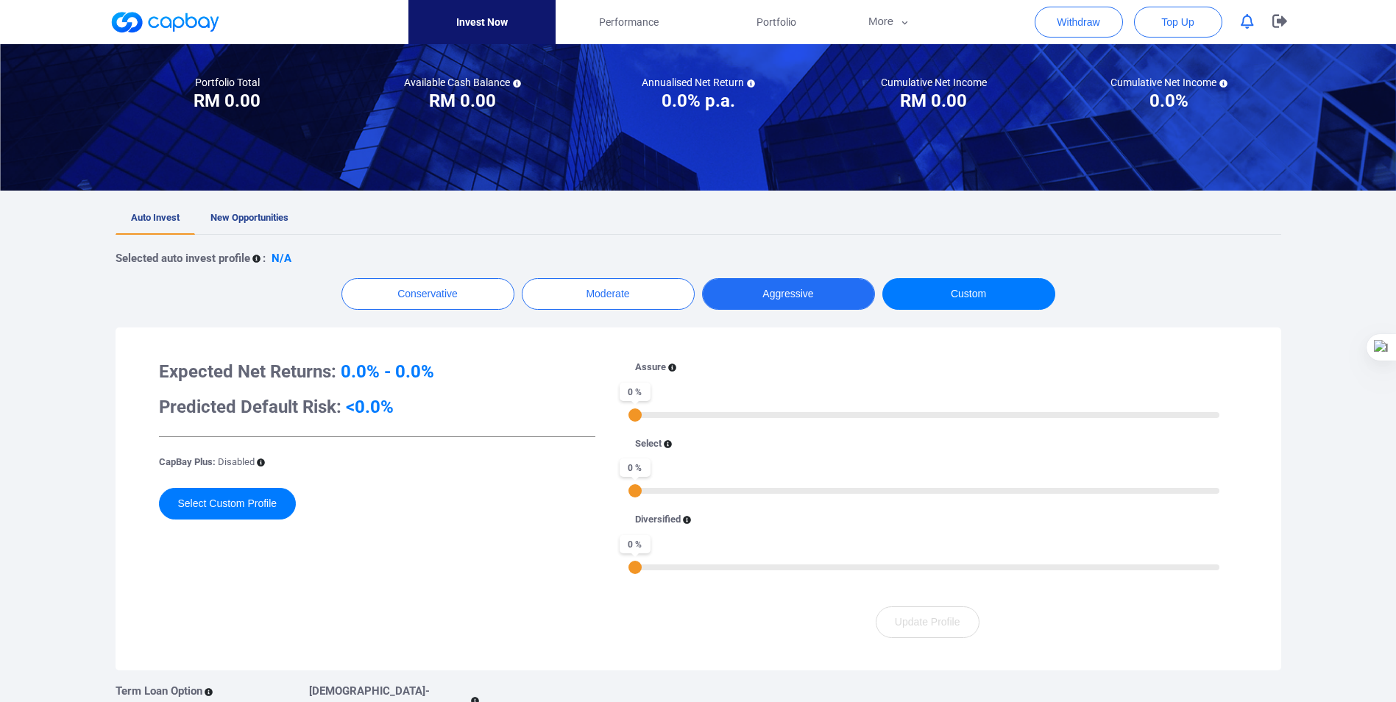
click at [795, 294] on button "Aggressive" at bounding box center [788, 294] width 173 height 32
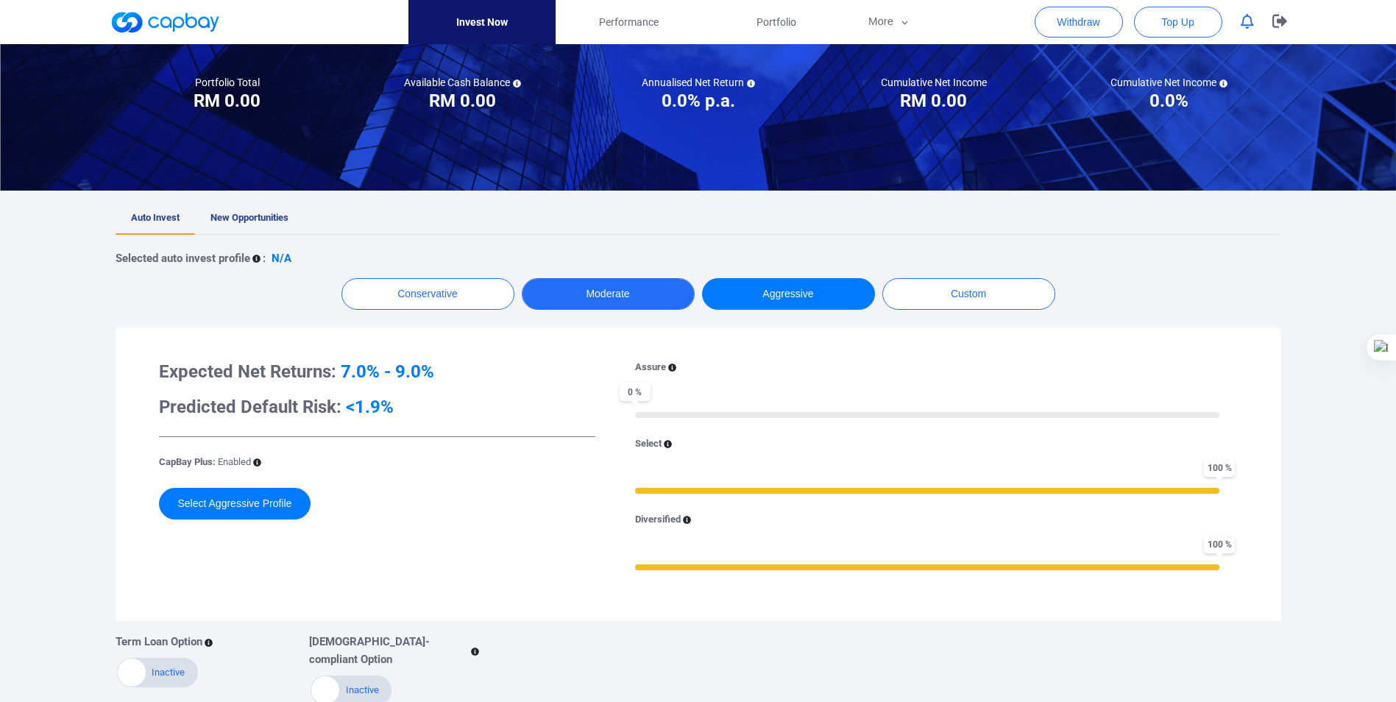
click at [616, 296] on button "Moderate" at bounding box center [608, 294] width 173 height 32
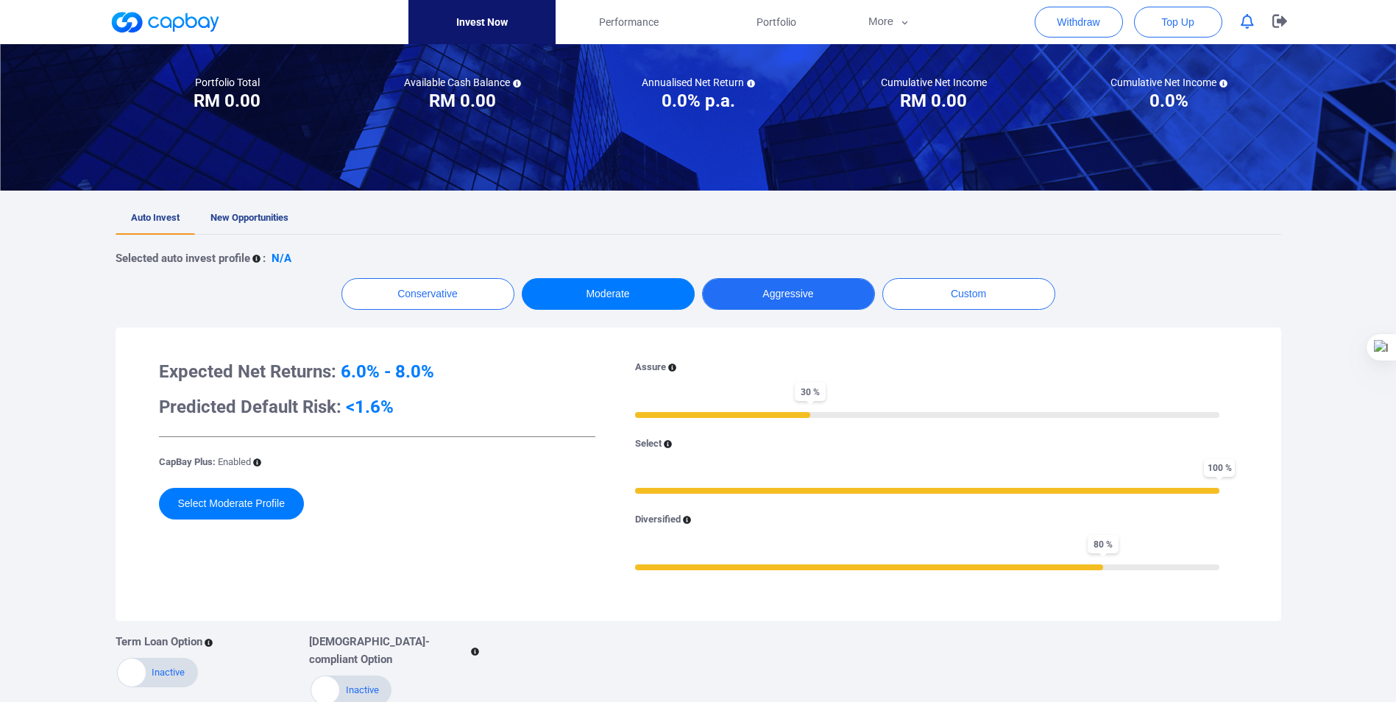
click at [763, 298] on button "Aggressive" at bounding box center [788, 294] width 173 height 32
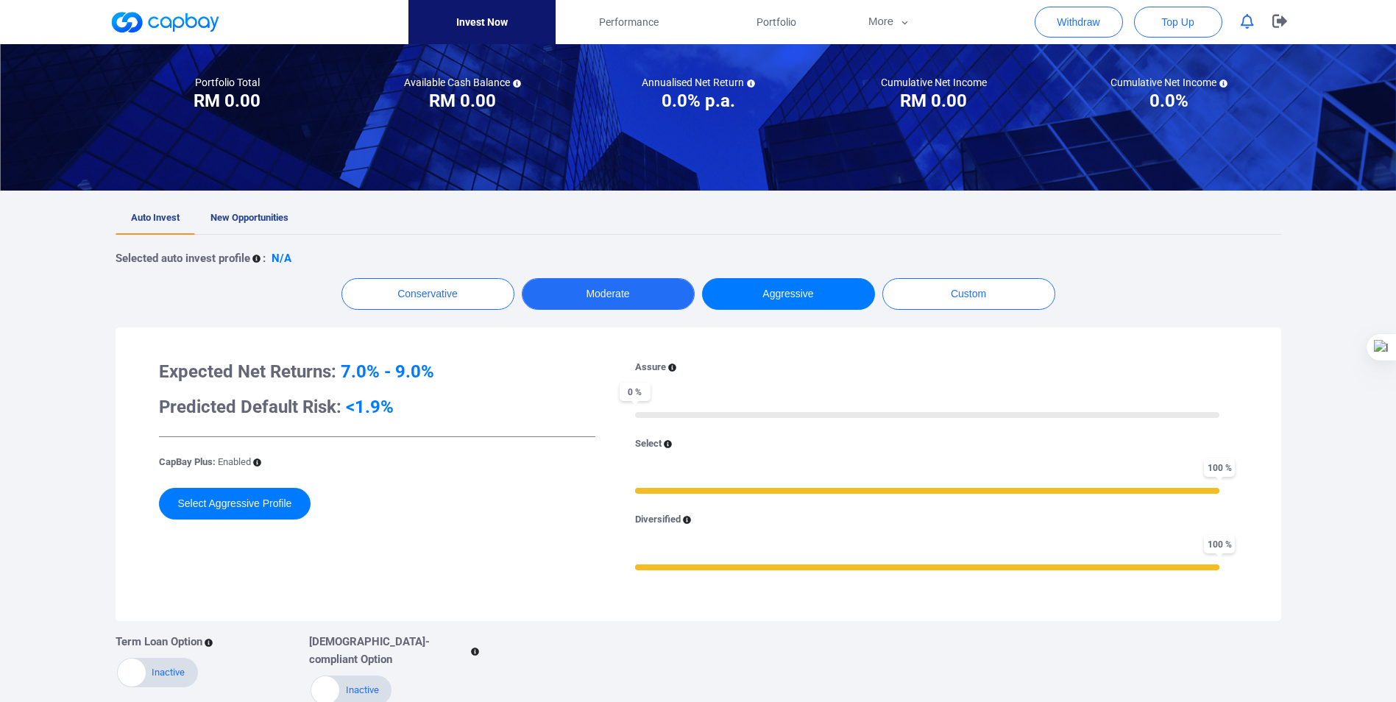
click at [591, 291] on button "Moderate" at bounding box center [608, 294] width 173 height 32
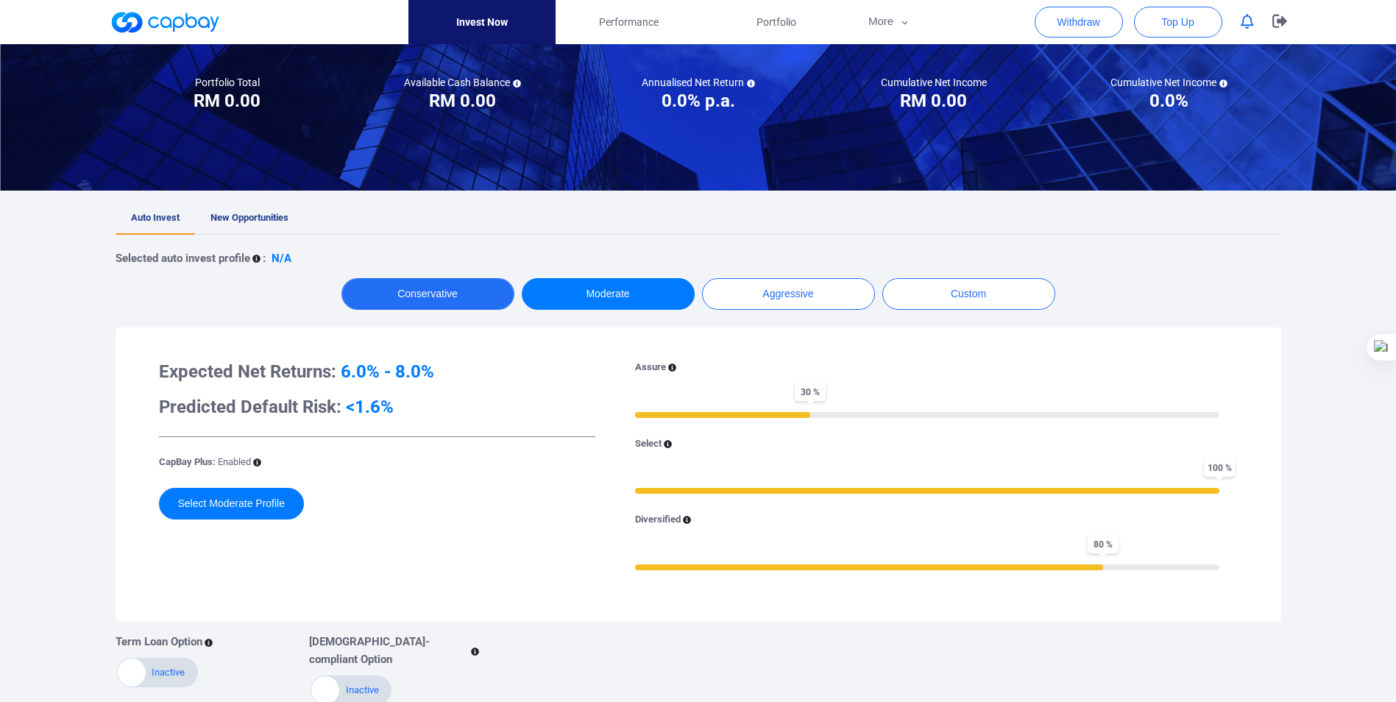
click at [399, 292] on button "Conservative" at bounding box center [427, 294] width 173 height 32
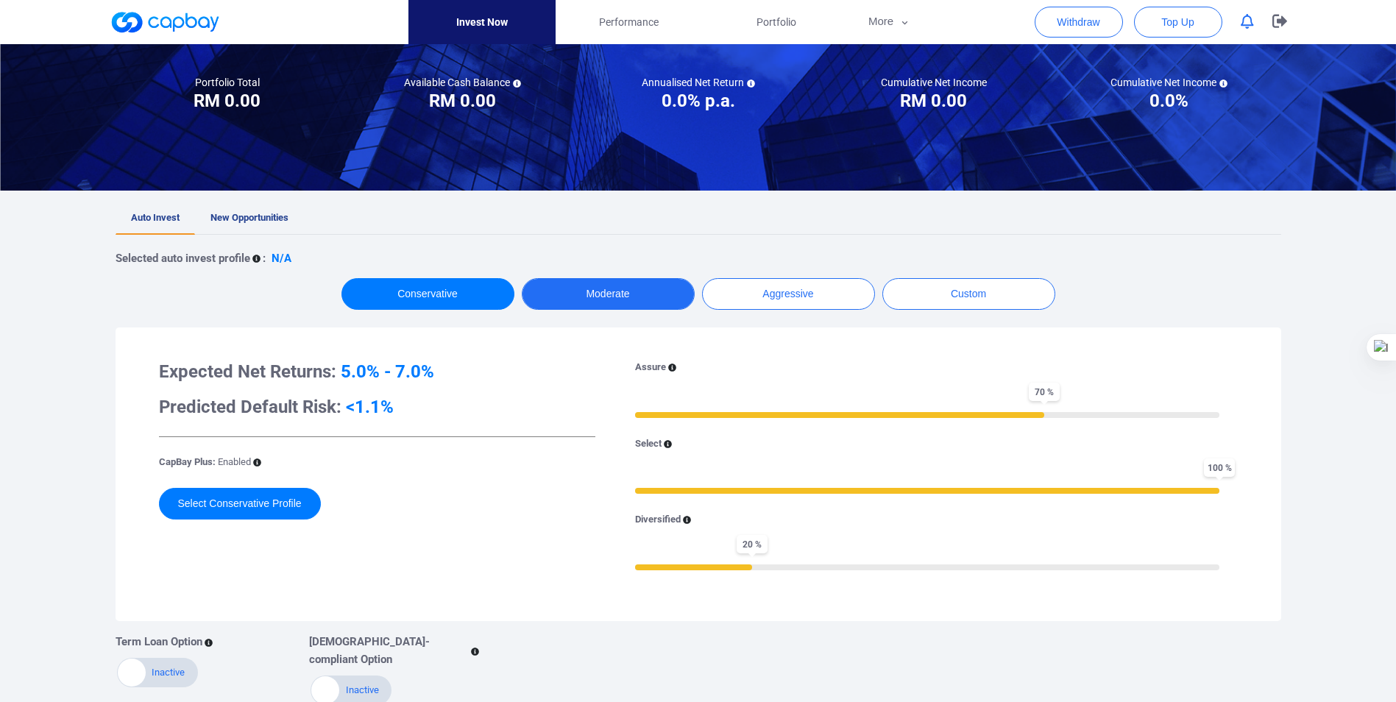
click at [639, 290] on button "Moderate" at bounding box center [608, 294] width 173 height 32
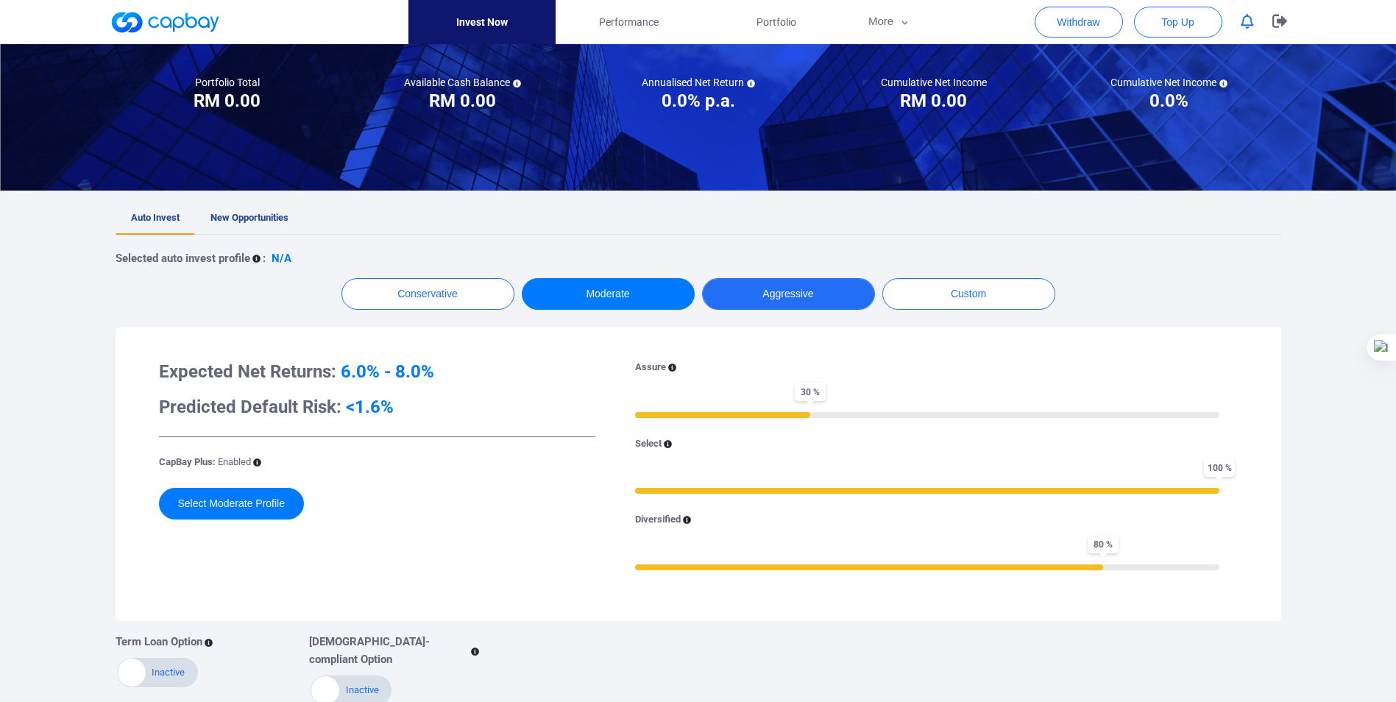
click at [766, 296] on button "Aggressive" at bounding box center [788, 294] width 173 height 32
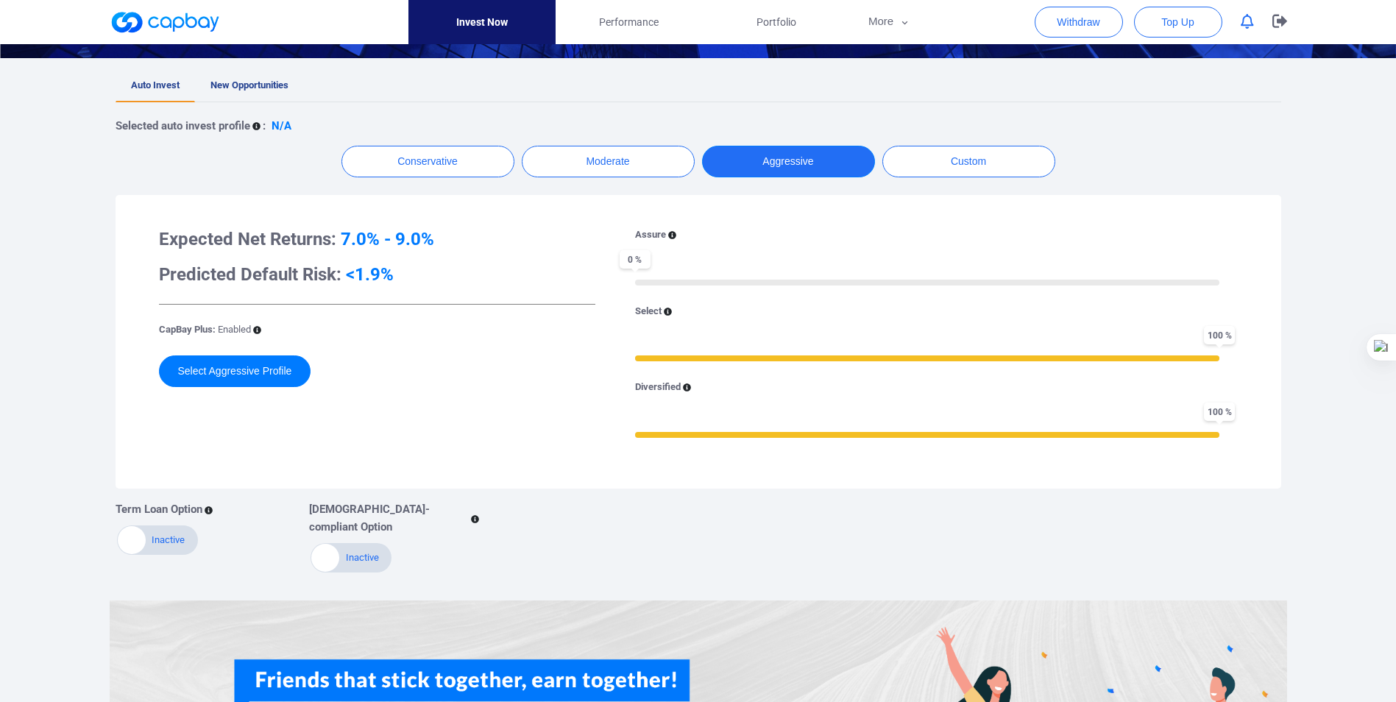
scroll to position [294, 0]
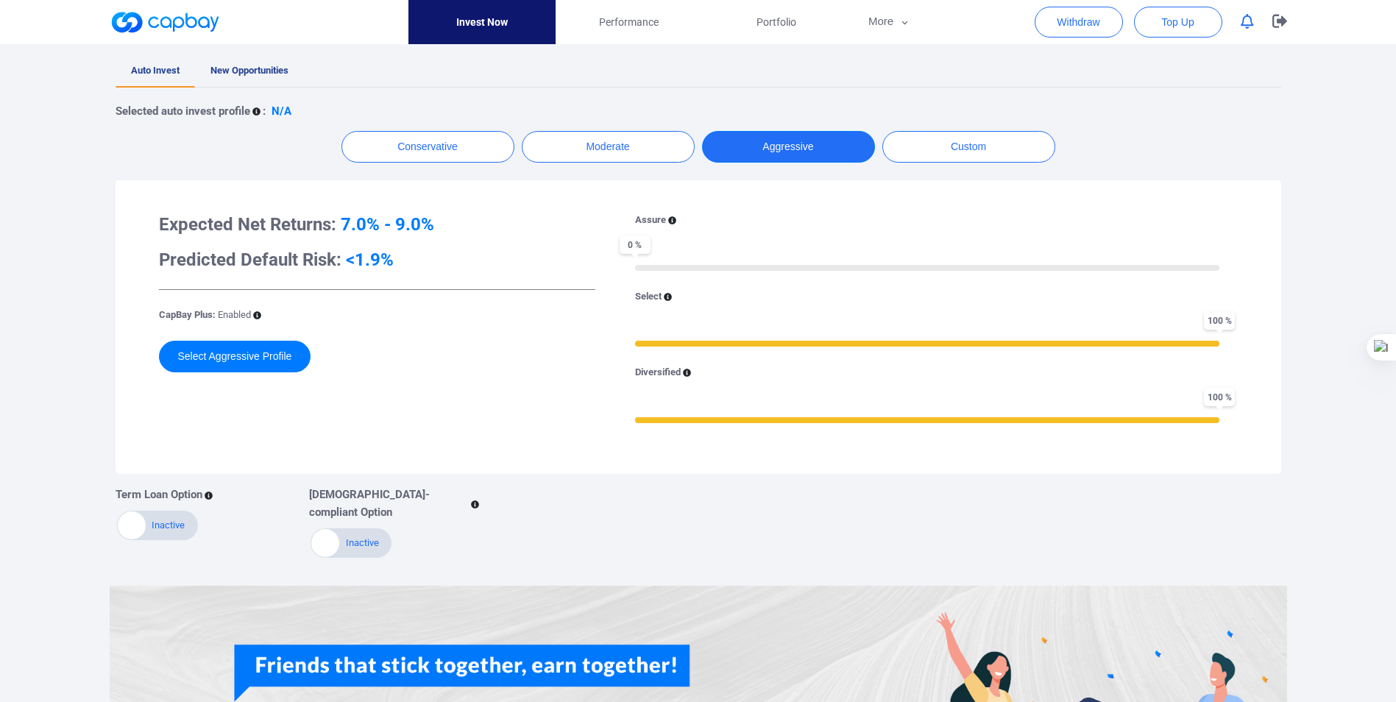
click at [360, 528] on div "Active Inactive" at bounding box center [350, 542] width 81 height 29
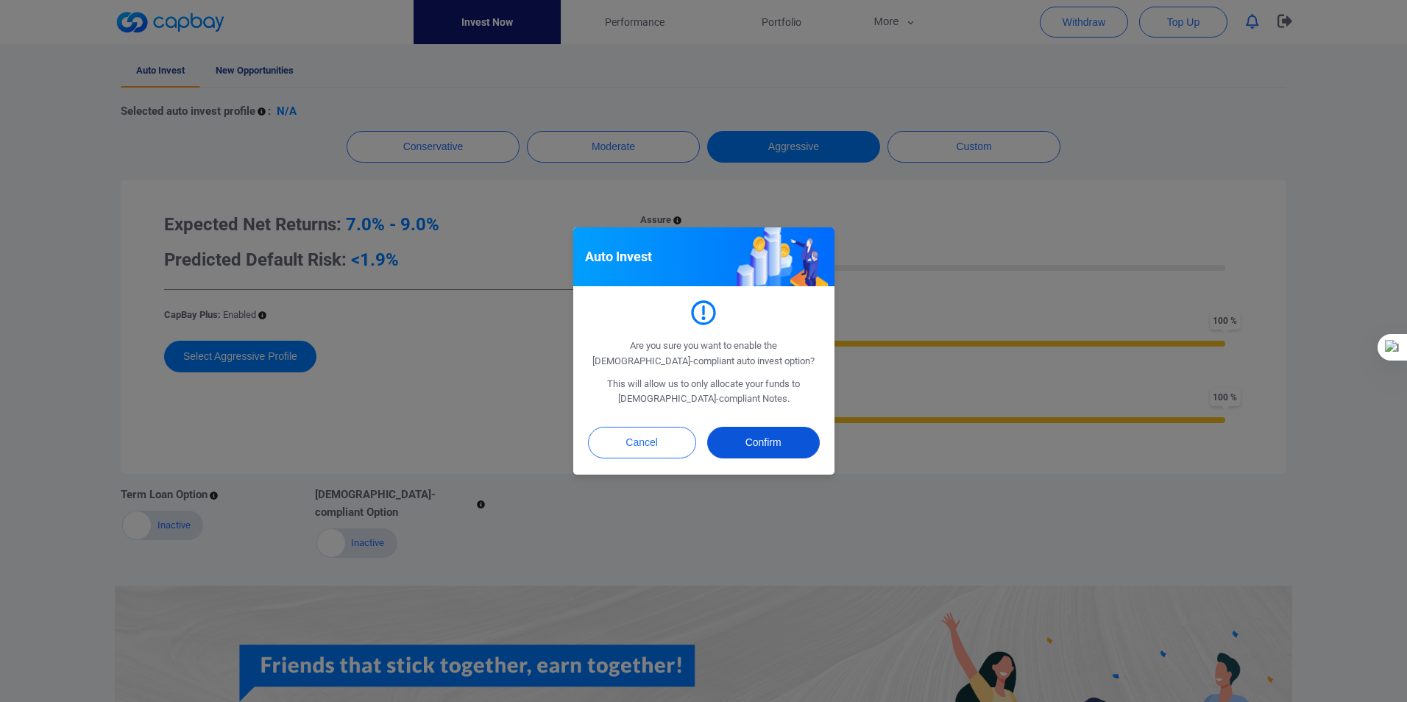
click at [748, 441] on button "Confirm" at bounding box center [763, 443] width 113 height 32
checkbox input "true"
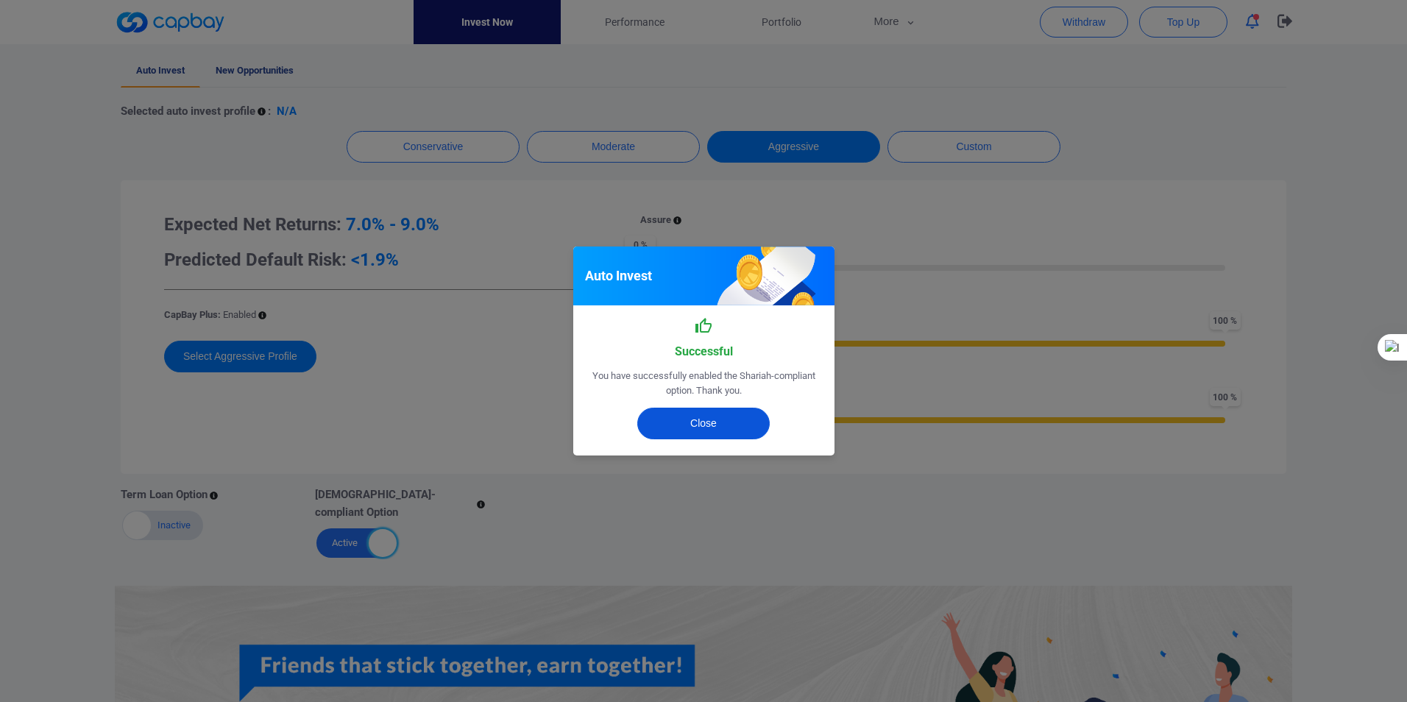
click at [673, 423] on button "Close" at bounding box center [703, 424] width 132 height 32
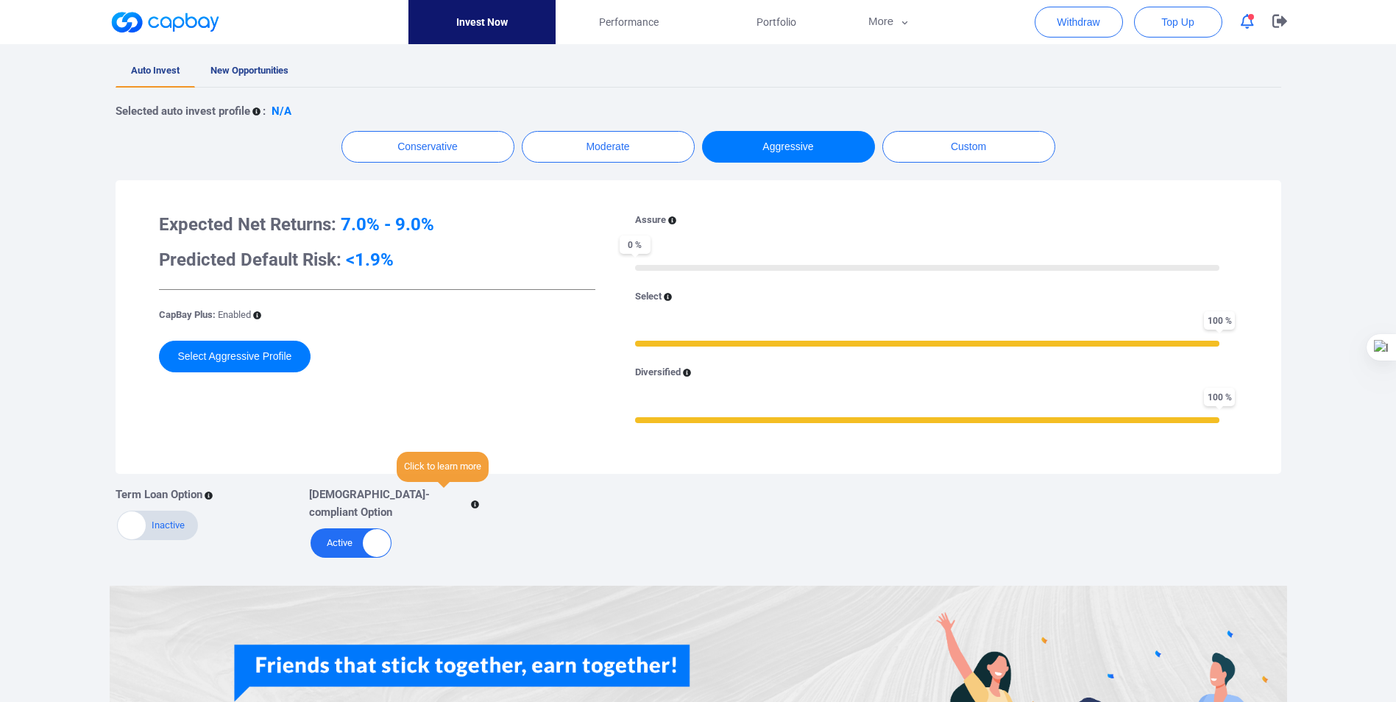
click at [472, 500] on icon at bounding box center [476, 504] width 8 height 8
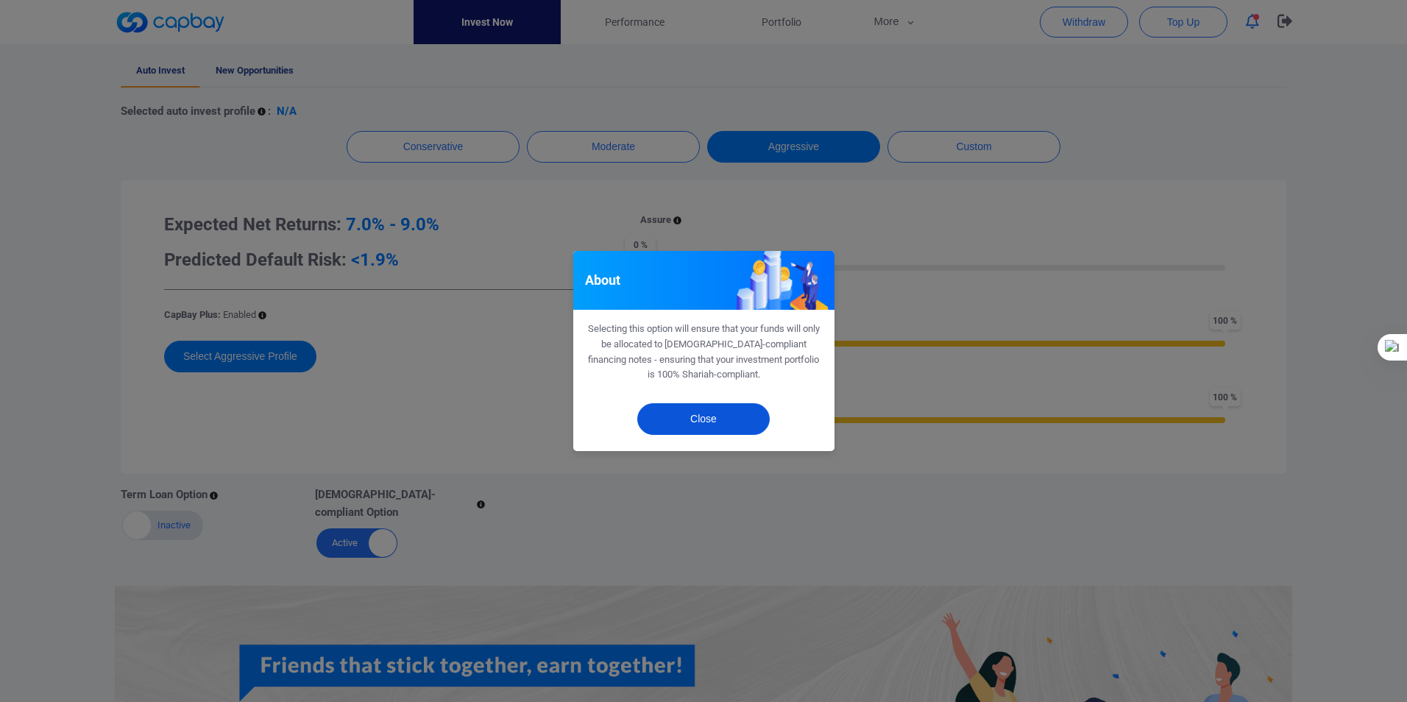
click at [700, 417] on button "Close" at bounding box center [703, 419] width 132 height 32
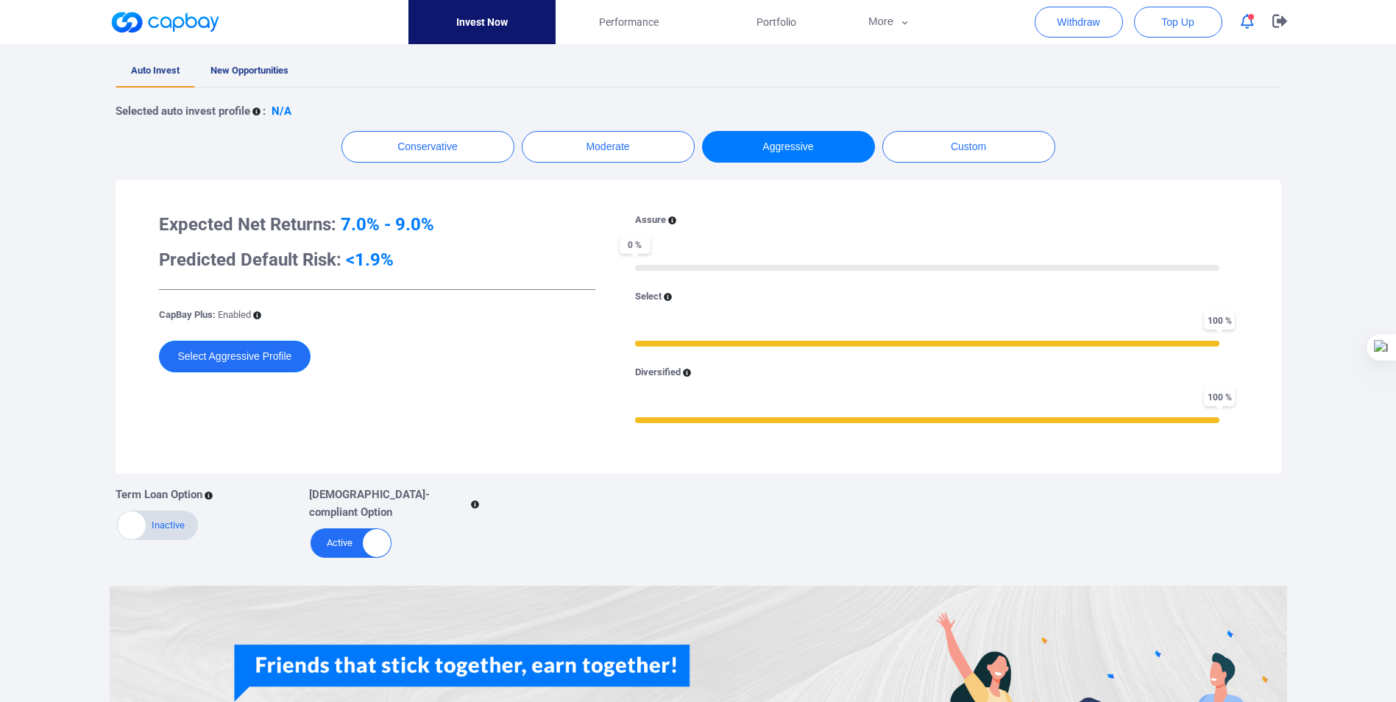
click at [243, 355] on button "Select Aggressive Profile" at bounding box center [235, 357] width 152 height 32
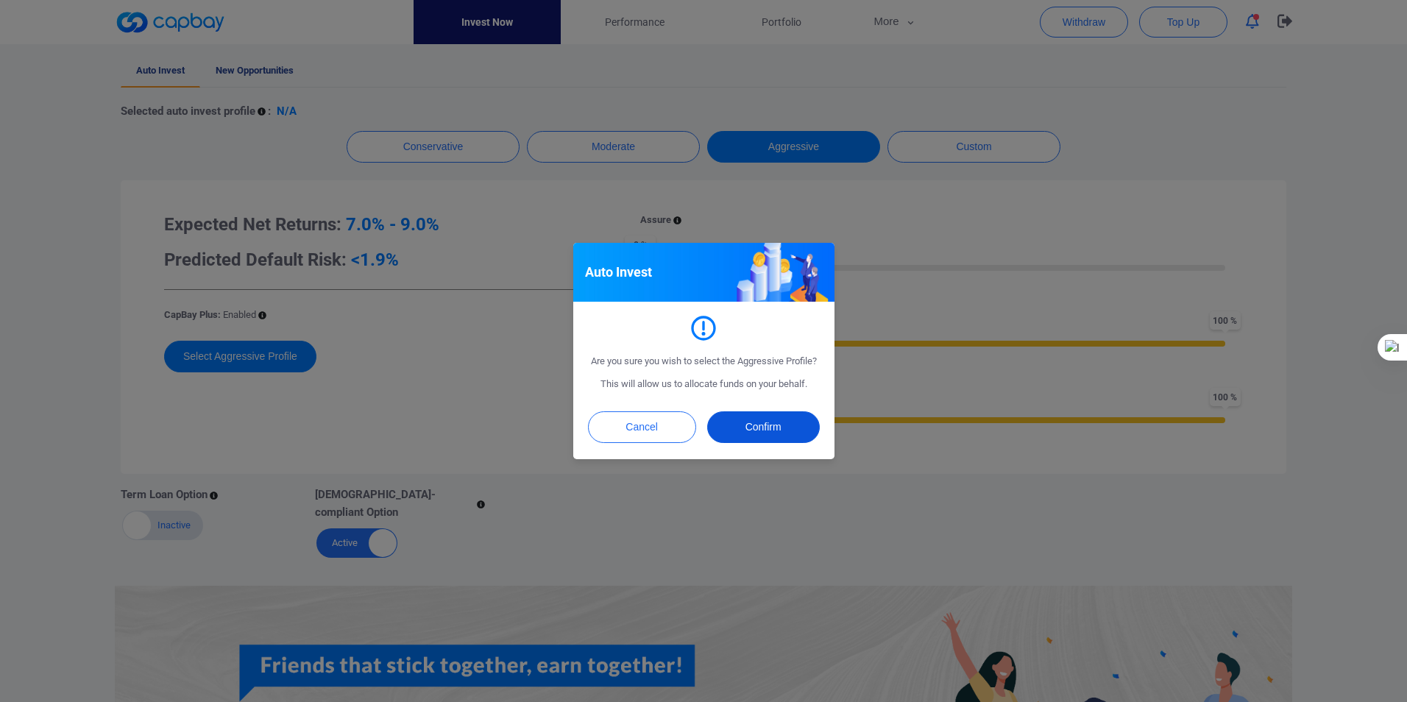
click at [759, 426] on button "Confirm" at bounding box center [763, 427] width 113 height 32
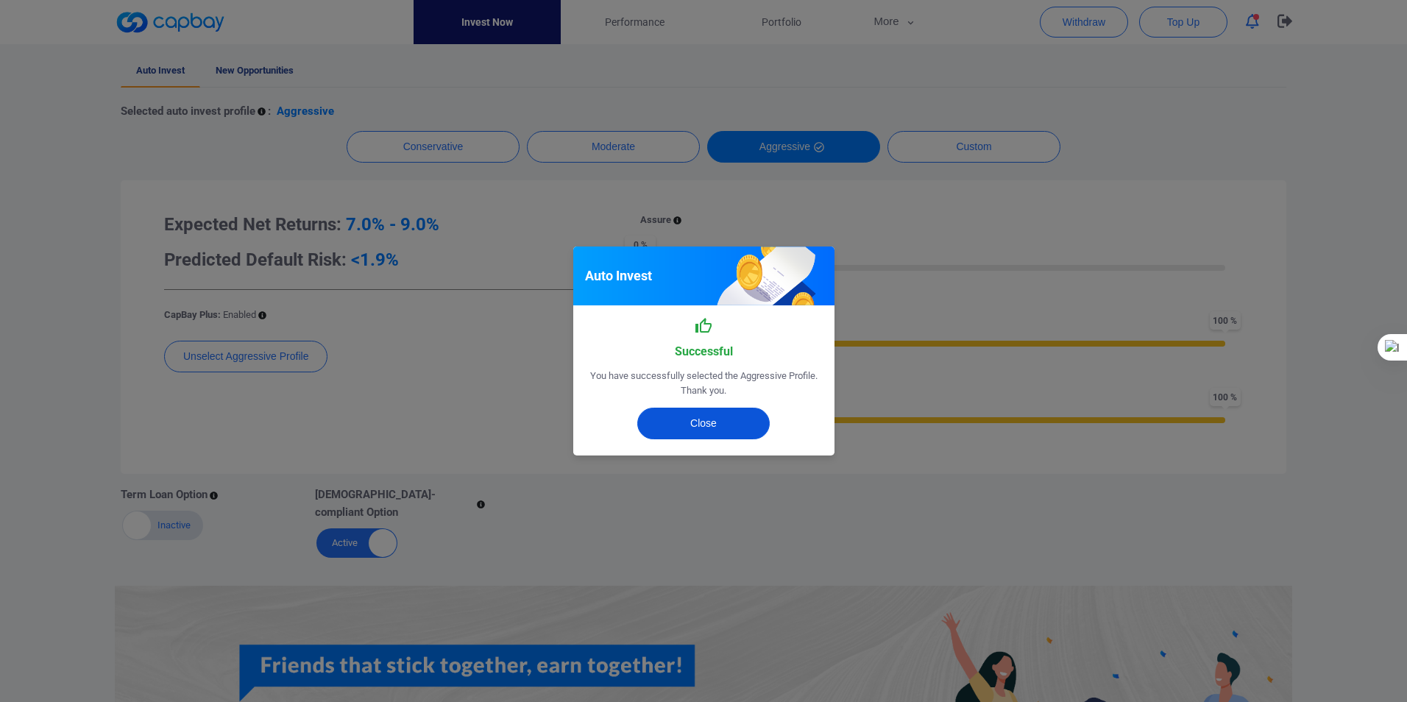
click at [696, 416] on button "Close" at bounding box center [703, 424] width 132 height 32
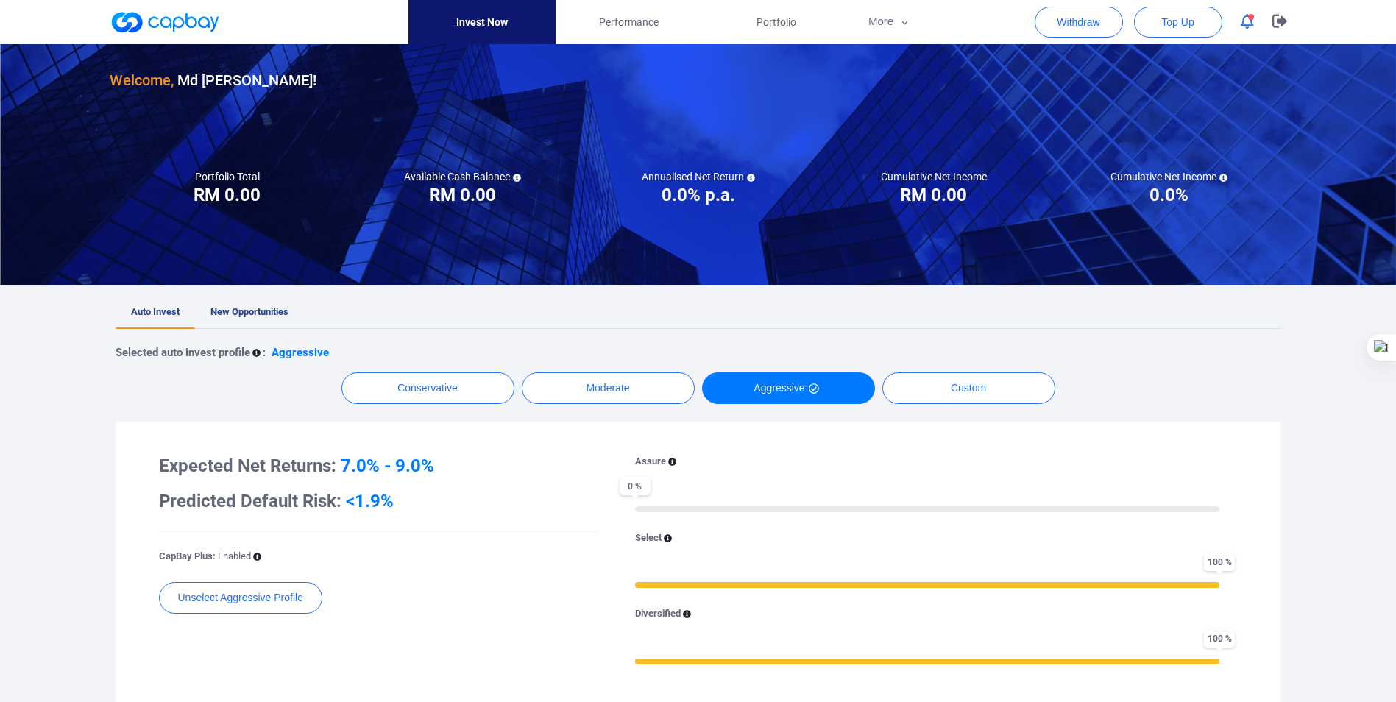
scroll to position [0, 0]
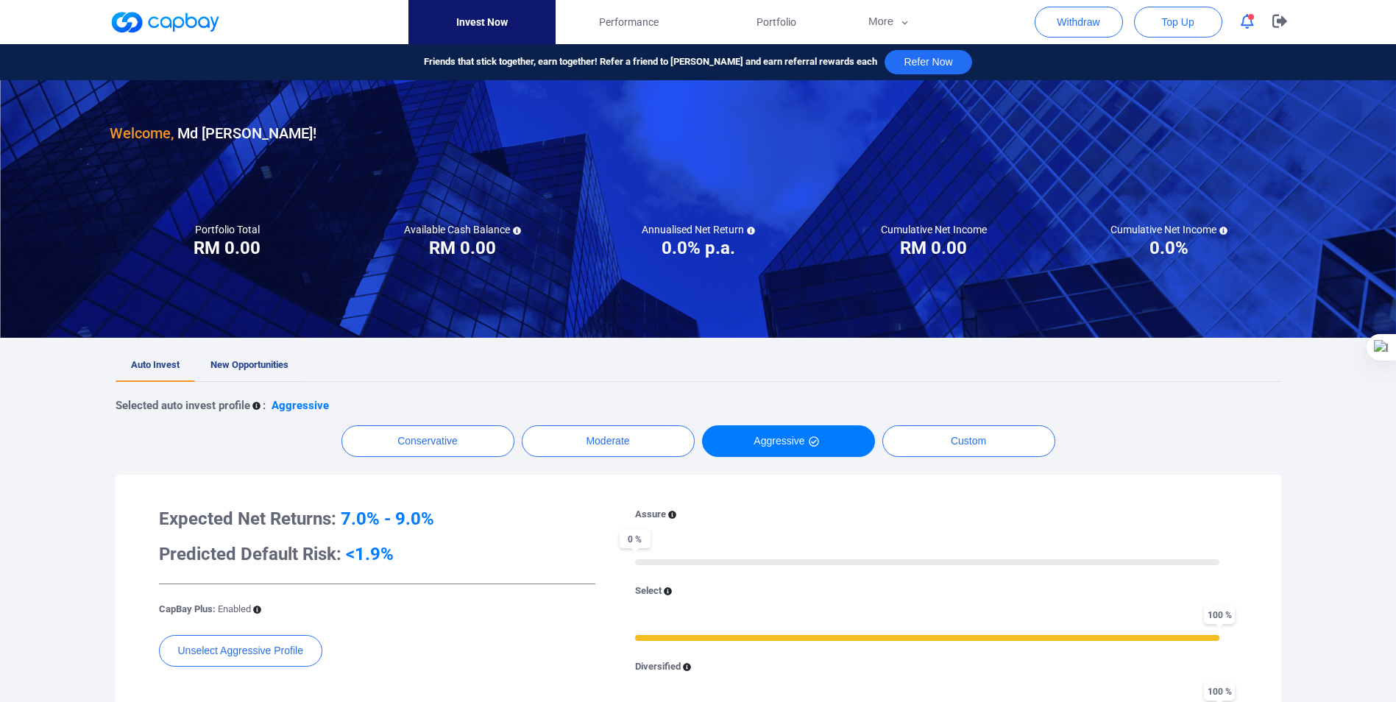
click at [237, 364] on span "New Opportunities" at bounding box center [249, 364] width 78 height 11
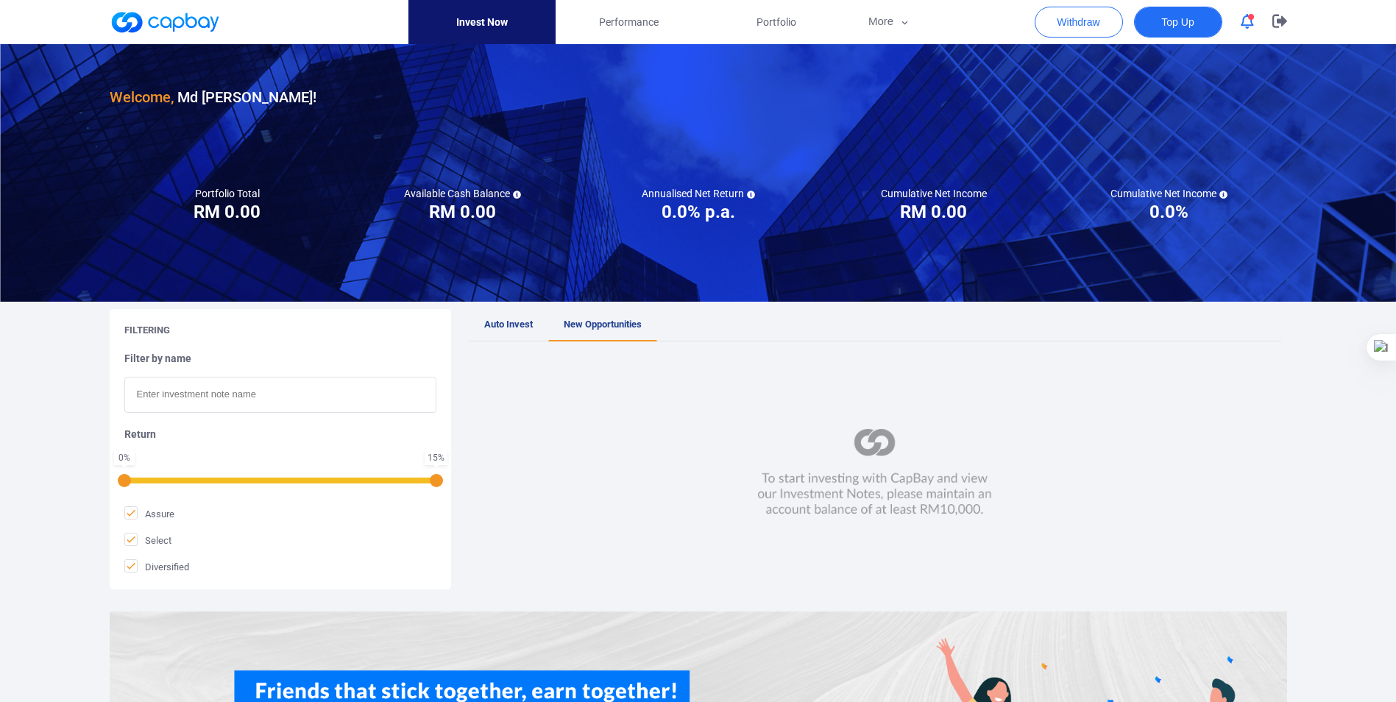
click at [1177, 23] on span "Top Up" at bounding box center [1177, 22] width 32 height 15
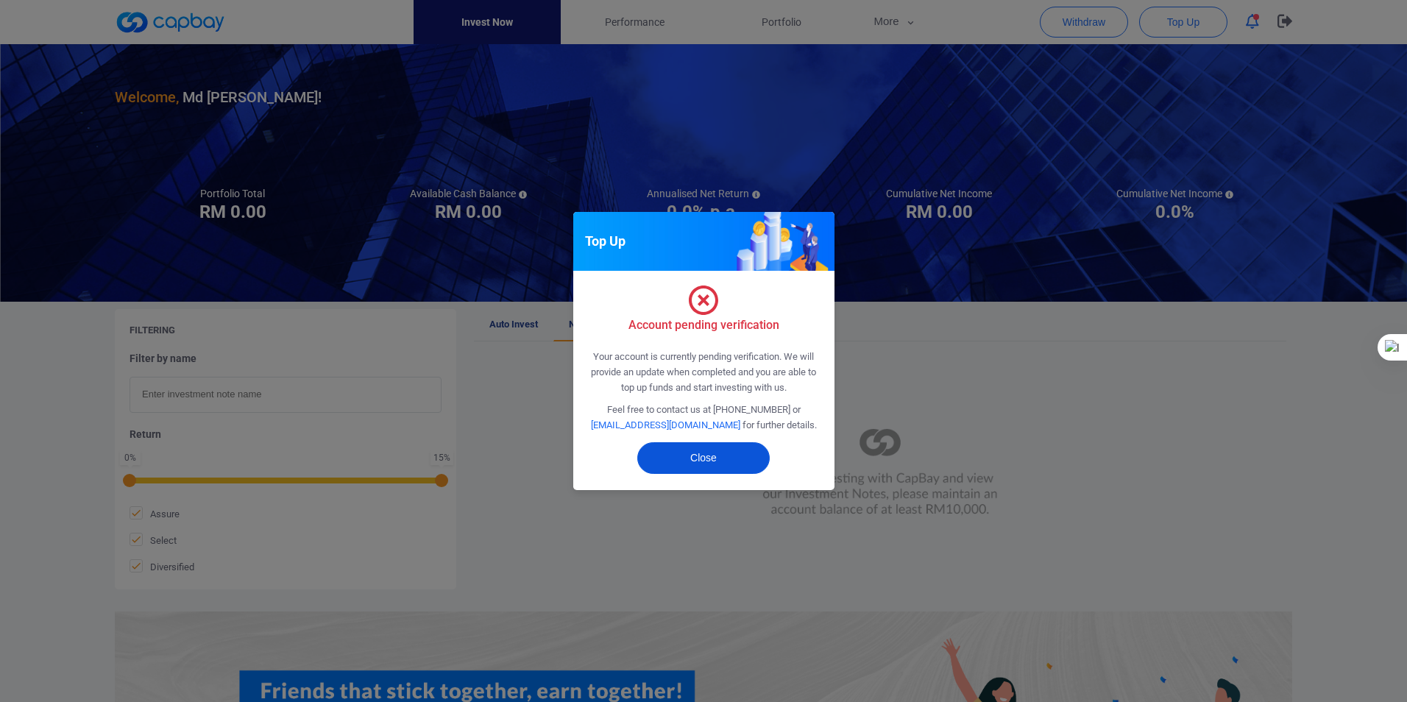
click at [703, 456] on button "Close" at bounding box center [703, 458] width 132 height 32
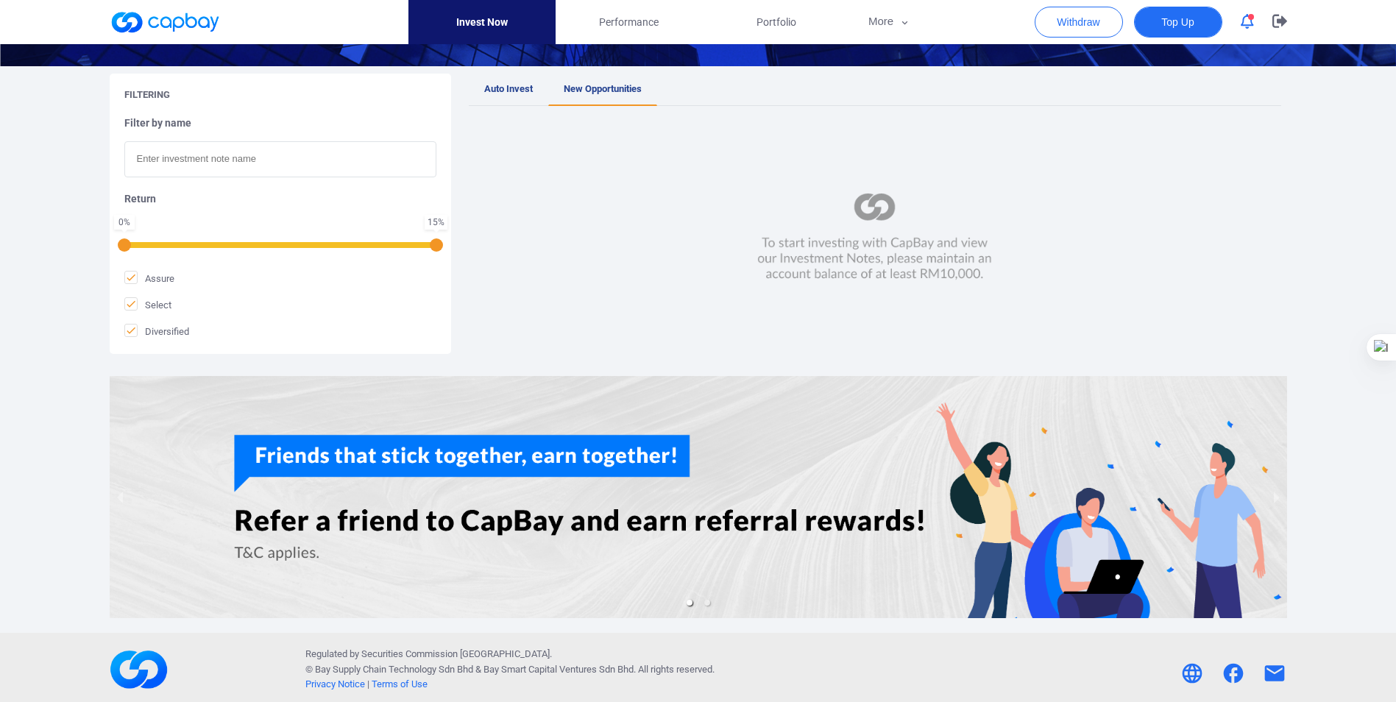
scroll to position [240, 0]
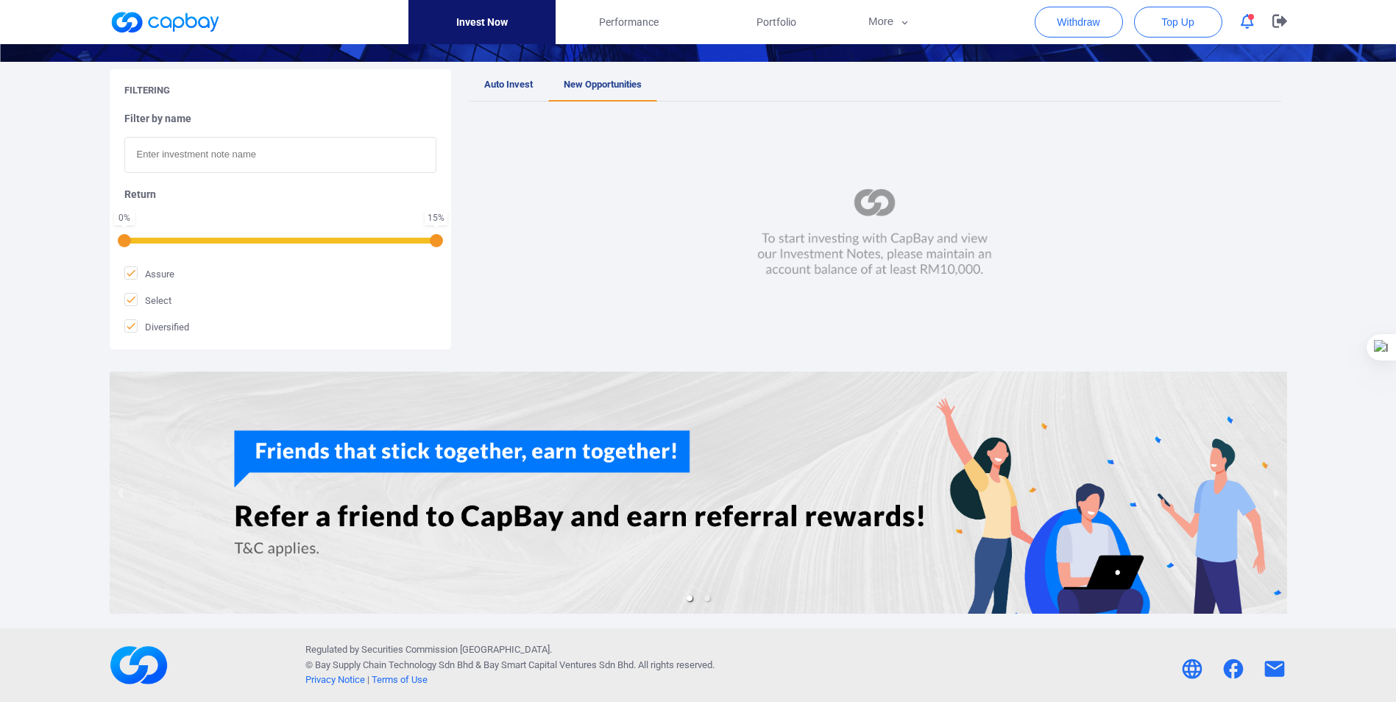
click at [1247, 21] on icon "button" at bounding box center [1246, 21] width 13 height 15
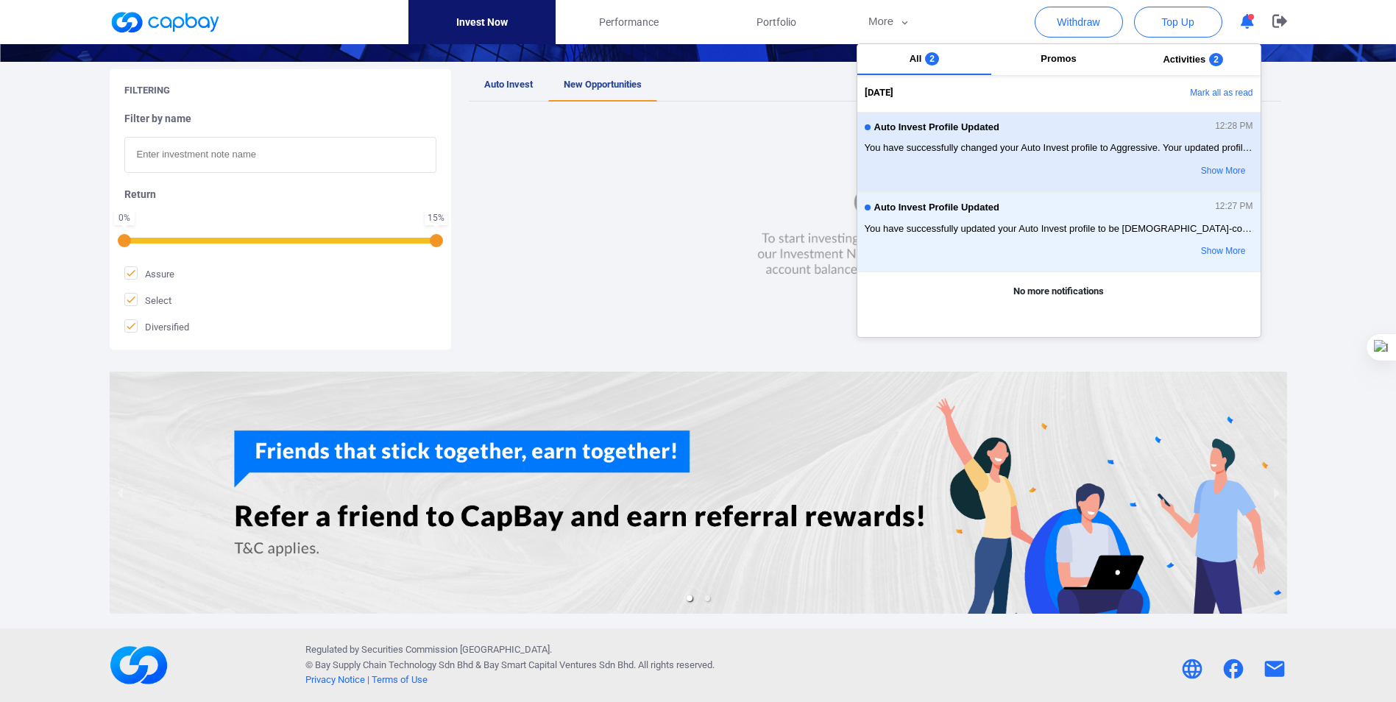
click at [959, 130] on span "Auto Invest Profile Updated" at bounding box center [936, 127] width 125 height 11
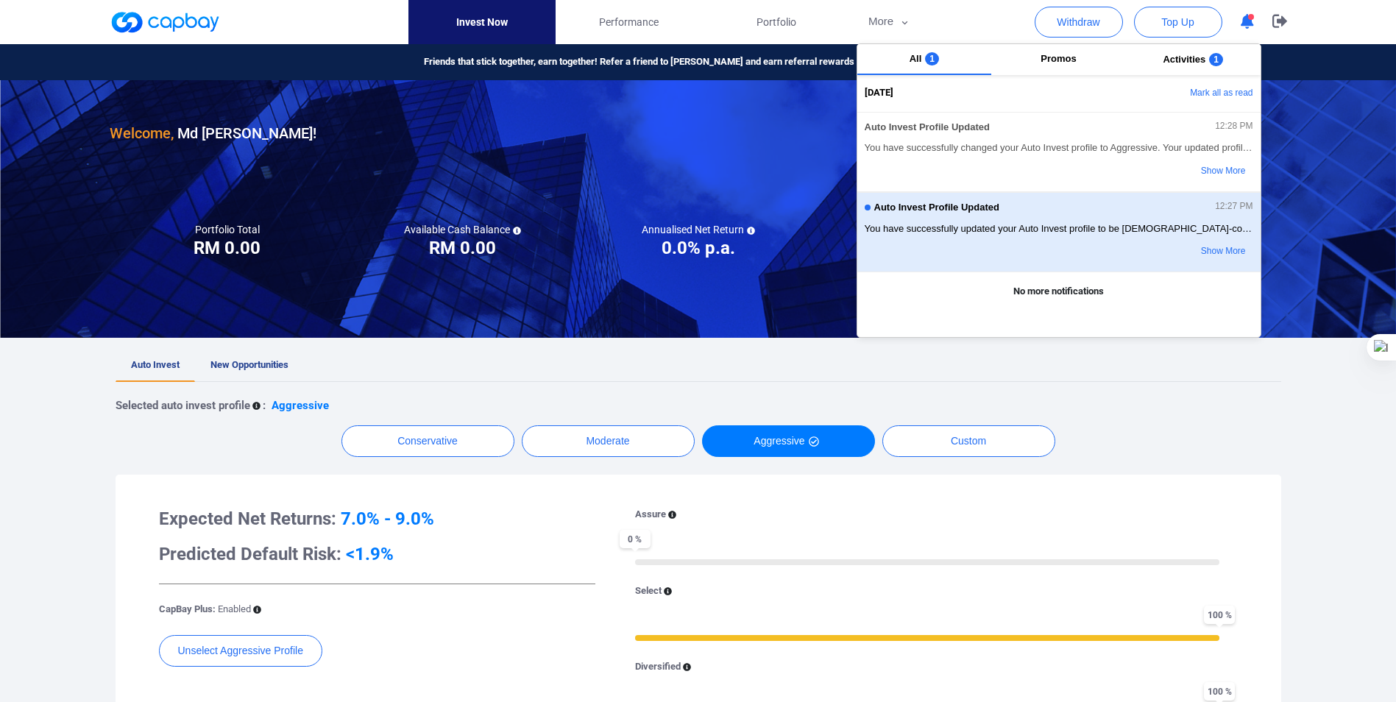
click at [951, 214] on div "Auto Invest Profile Updated 12:27 PM" at bounding box center [1058, 210] width 388 height 16
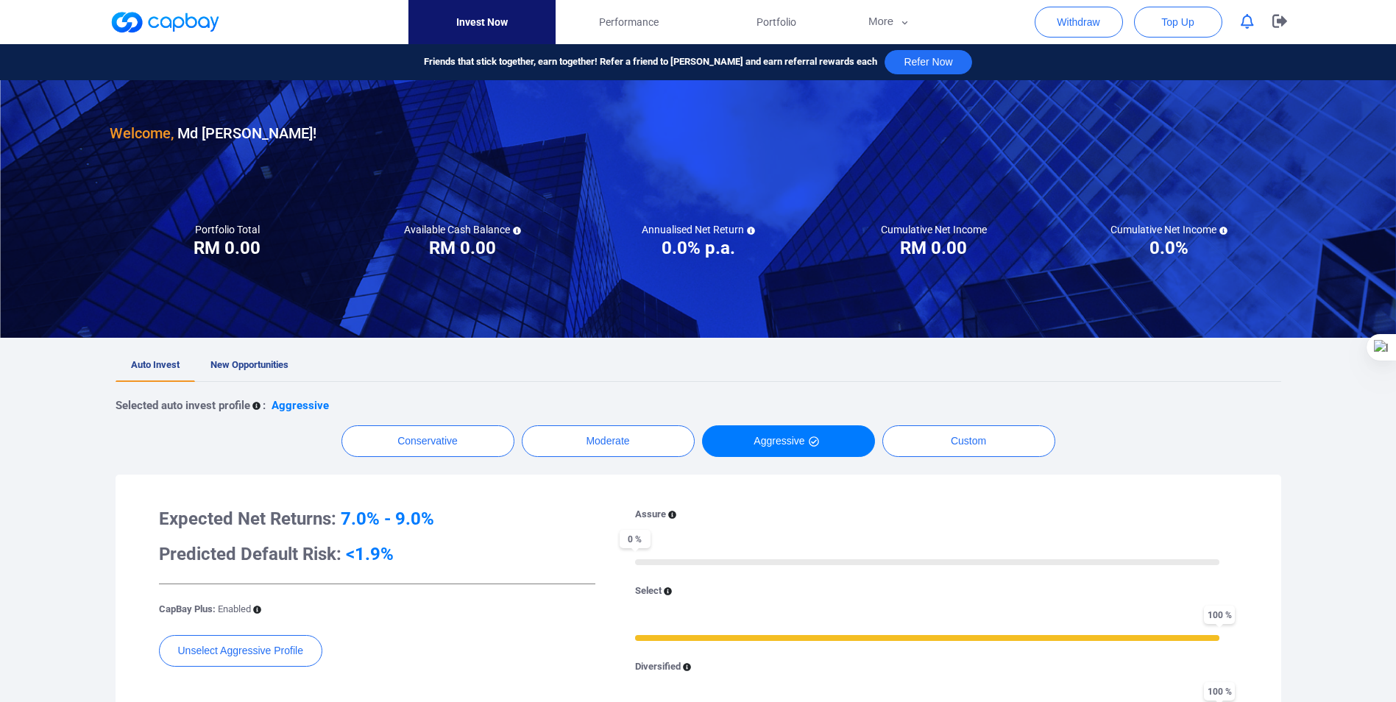
click at [1330, 18] on div "Invest Now Performance Portfolio More Transaction My Statements My Profile FAQs…" at bounding box center [698, 22] width 1396 height 44
click at [1319, 13] on div "Invest Now Performance Portfolio More Transaction My Statements My Profile FAQs…" at bounding box center [698, 22] width 1396 height 44
click at [1279, 22] on icon "button" at bounding box center [1279, 21] width 15 height 13
